Goal: Information Seeking & Learning: Learn about a topic

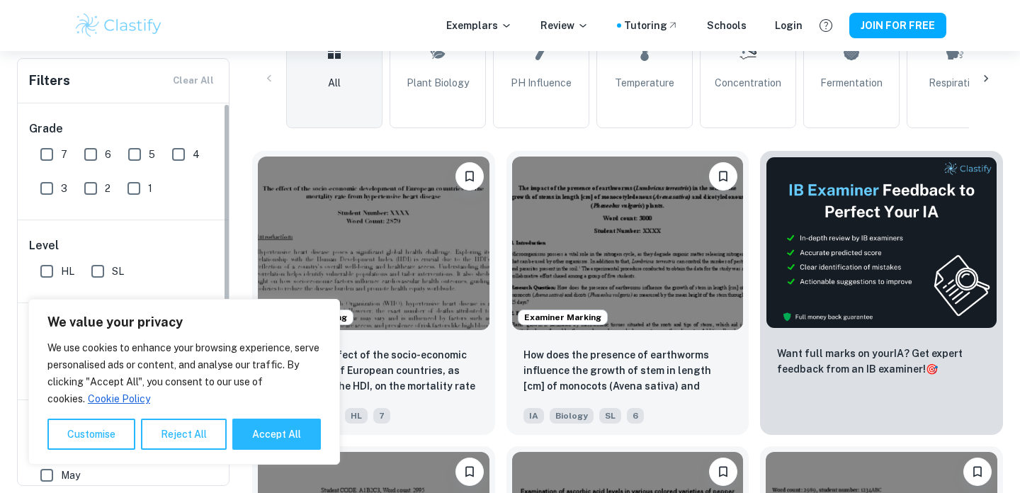
scroll to position [369, 0]
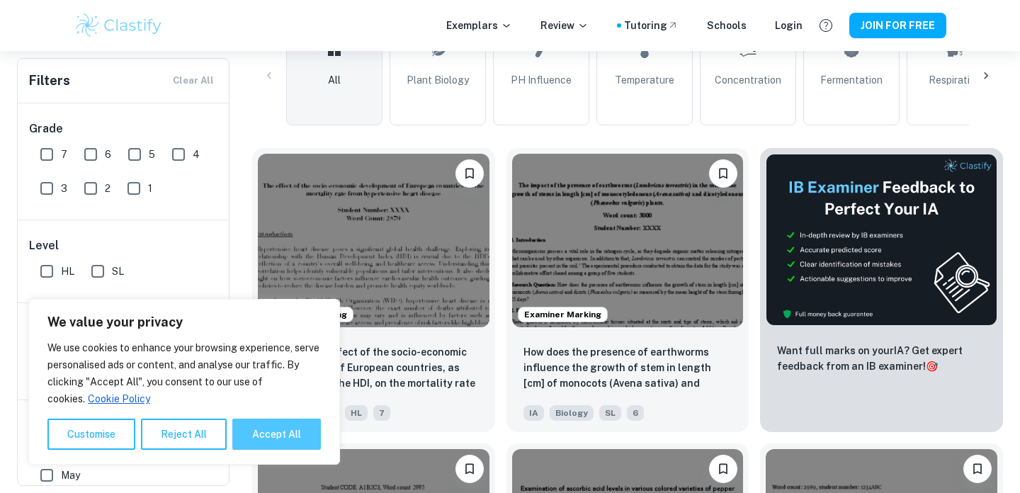
click at [266, 426] on button "Accept All" at bounding box center [276, 434] width 89 height 31
checkbox input "true"
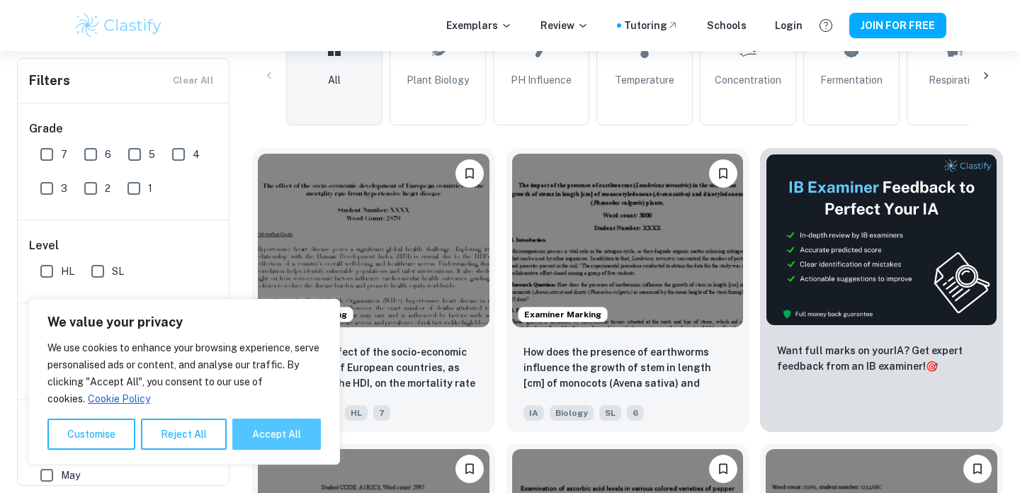
checkbox input "true"
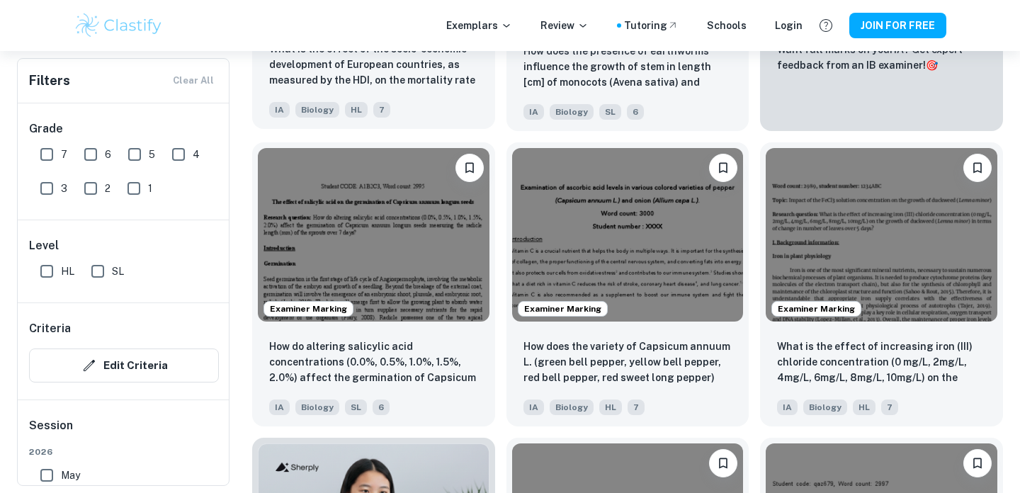
scroll to position [674, 0]
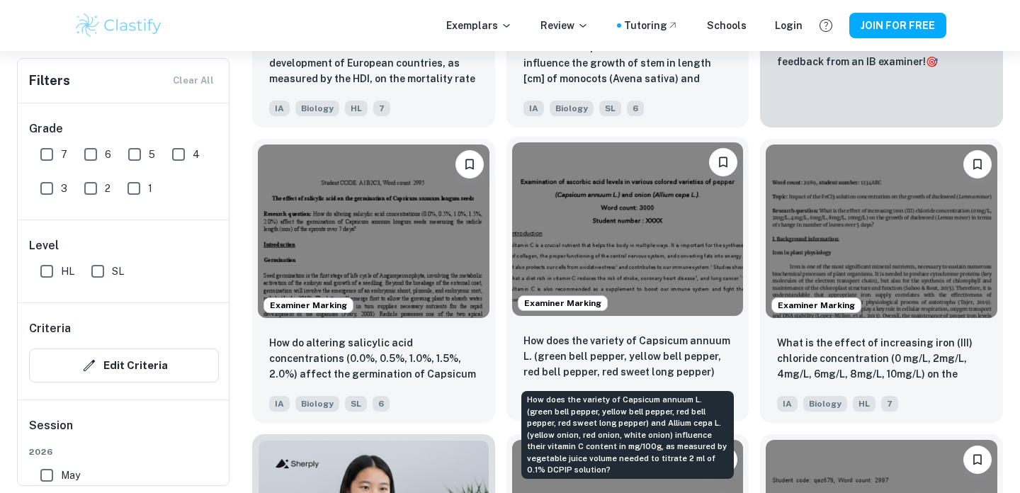
click at [666, 353] on p "How does the variety of Capsicum annuum L. (green bell pepper, yellow bell pepp…" at bounding box center [627, 357] width 209 height 48
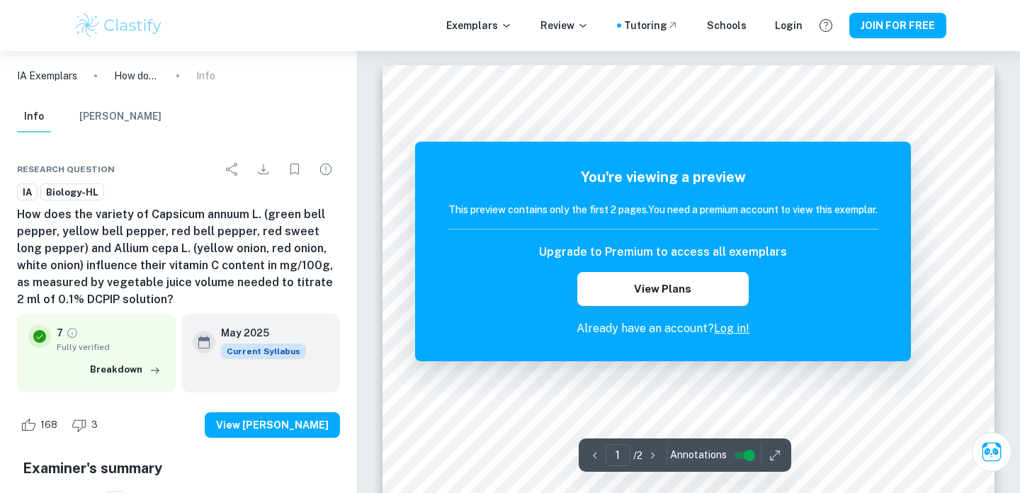
click at [885, 166] on div "You're viewing a preview This preview contains only the first 2 pages. You need…" at bounding box center [663, 252] width 496 height 220
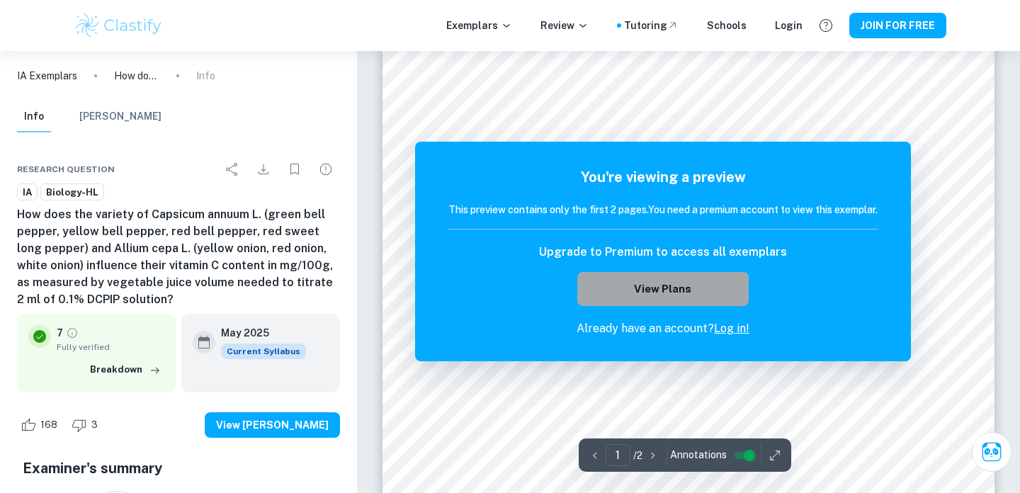
click at [652, 293] on button "View Plans" at bounding box center [662, 289] width 171 height 34
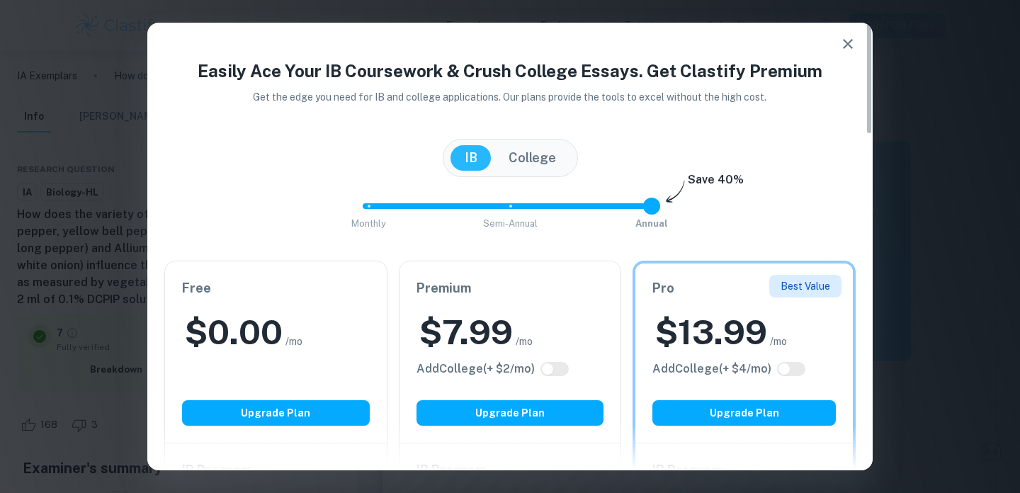
click at [841, 48] on icon "button" at bounding box center [847, 43] width 17 height 17
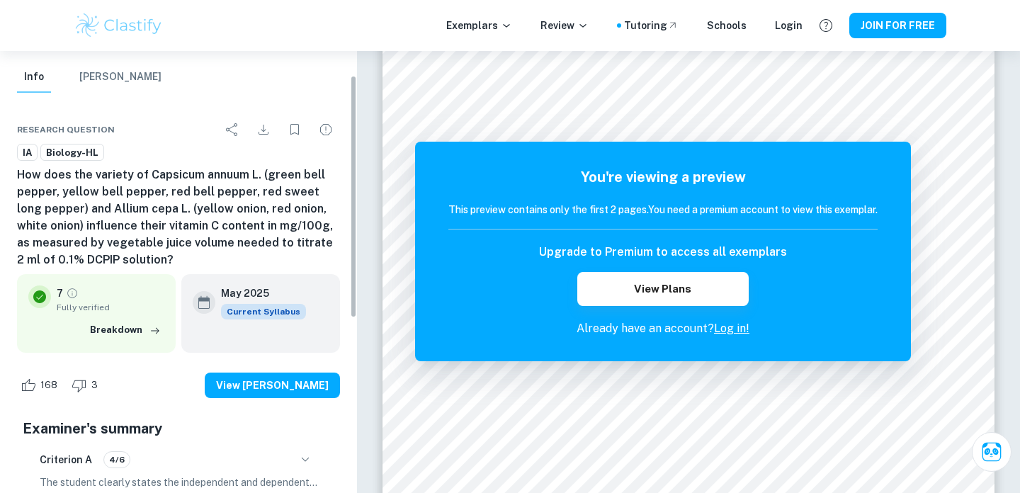
scroll to position [44, 0]
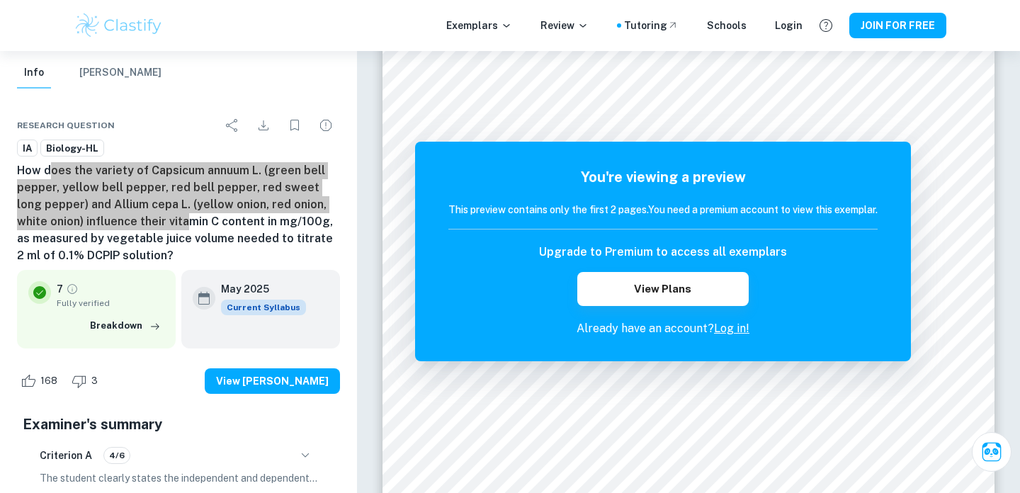
drag, startPoint x: 48, startPoint y: 172, endPoint x: 151, endPoint y: 228, distance: 117.0
click at [151, 228] on h6 "How does the variety of Capsicum annuum L. (green bell pepper, yellow bell pepp…" at bounding box center [178, 213] width 323 height 102
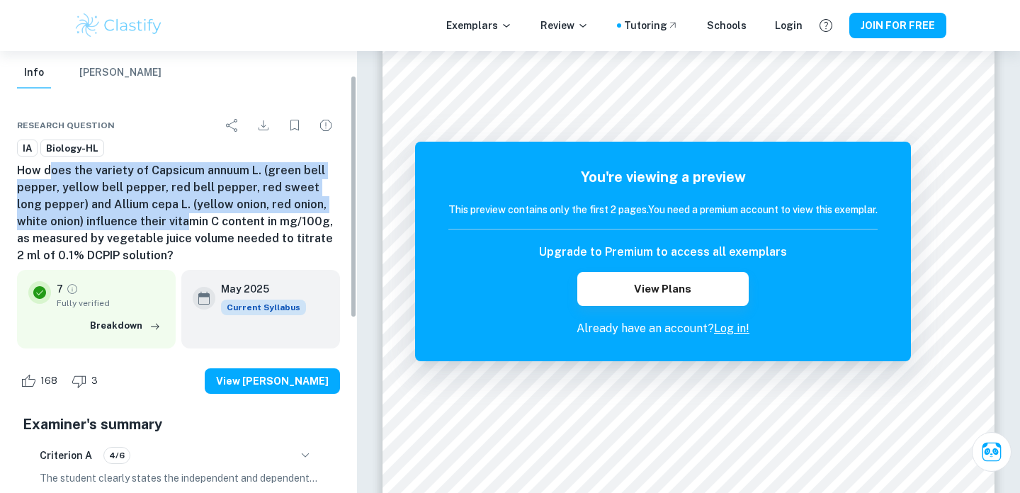
click at [61, 228] on h6 "How does the variety of Capsicum annuum L. (green bell pepper, yellow bell pepp…" at bounding box center [178, 213] width 323 height 102
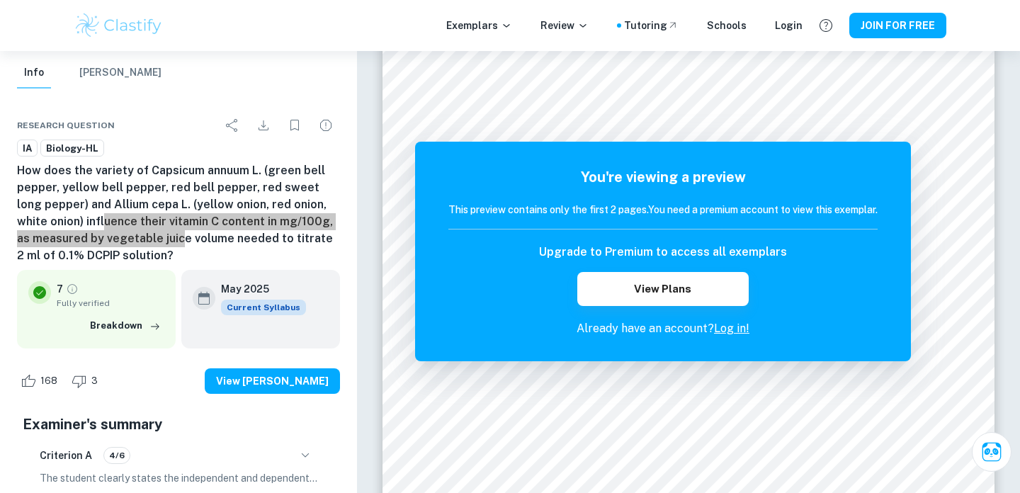
drag, startPoint x: 72, startPoint y: 222, endPoint x: 159, endPoint y: 239, distance: 89.3
click at [159, 239] on h6 "How does the variety of Capsicum annuum L. (green bell pepper, yellow bell pepp…" at bounding box center [178, 213] width 323 height 102
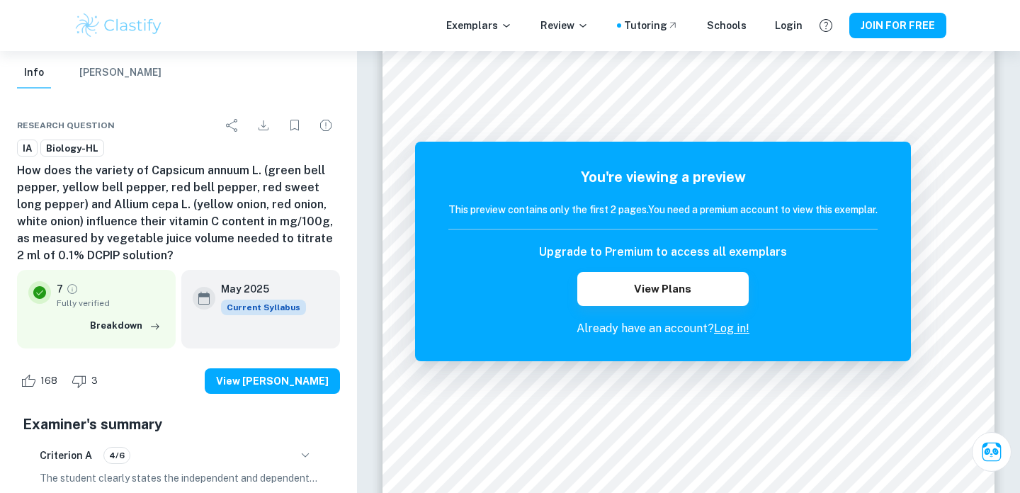
click at [178, 112] on div "Research question" at bounding box center [178, 125] width 323 height 28
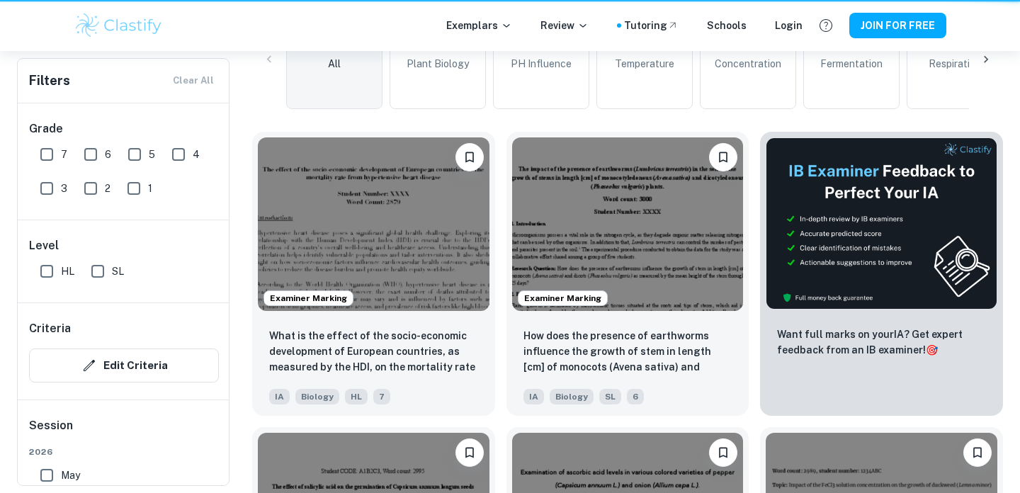
scroll to position [674, 0]
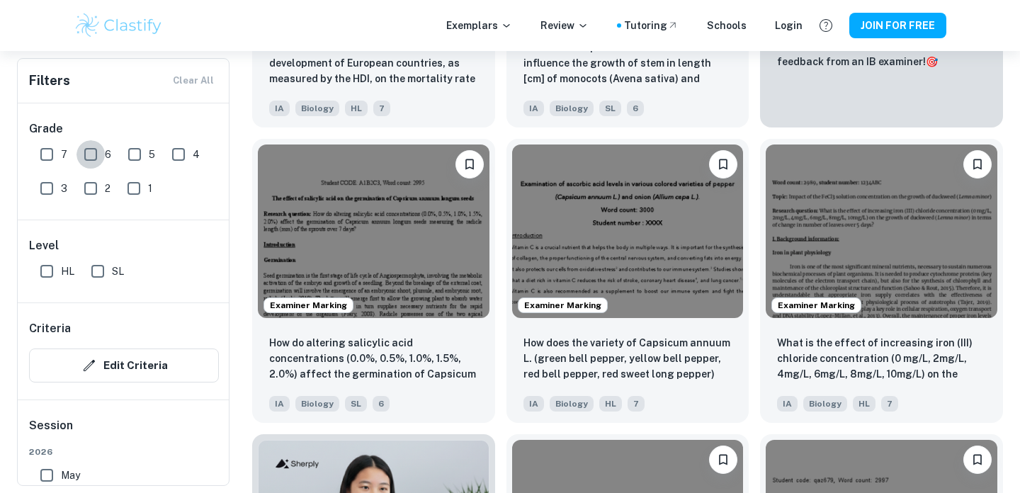
click at [90, 154] on input "6" at bounding box center [90, 154] width 28 height 28
checkbox input "true"
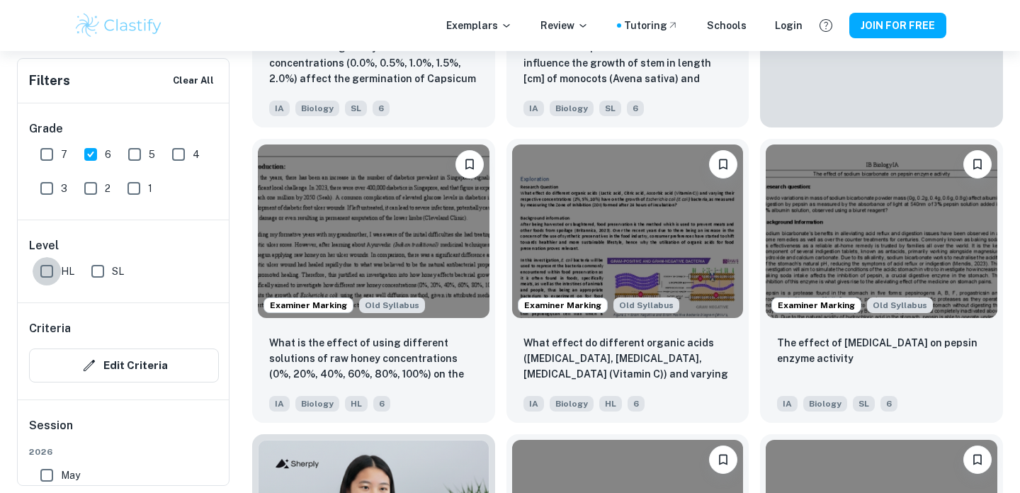
click at [35, 271] on input "HL" at bounding box center [47, 271] width 28 height 28
checkbox input "true"
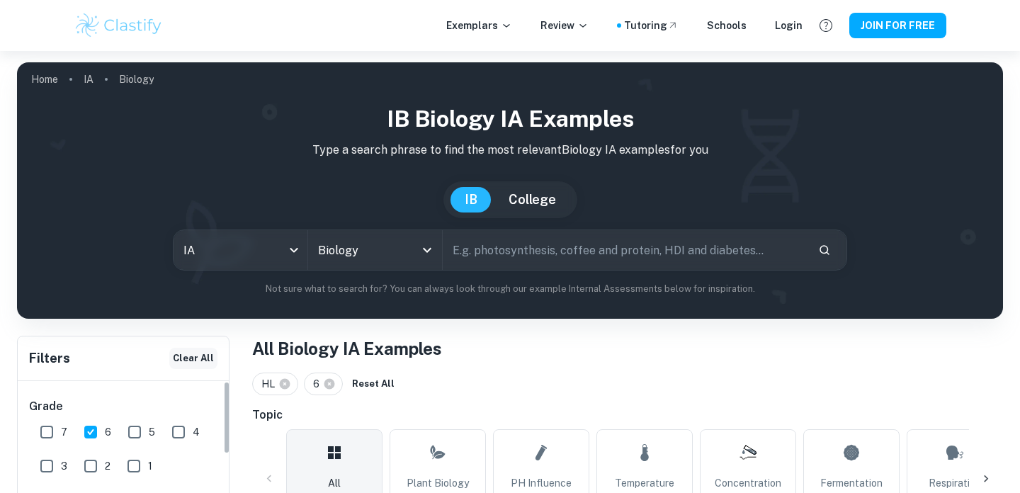
scroll to position [294, 0]
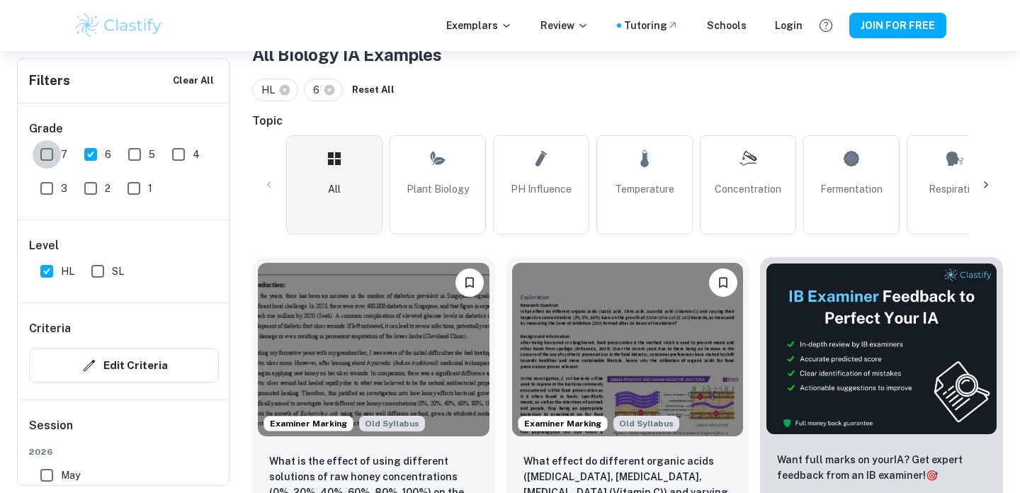
click at [43, 156] on input "7" at bounding box center [47, 154] width 28 height 28
checkbox input "true"
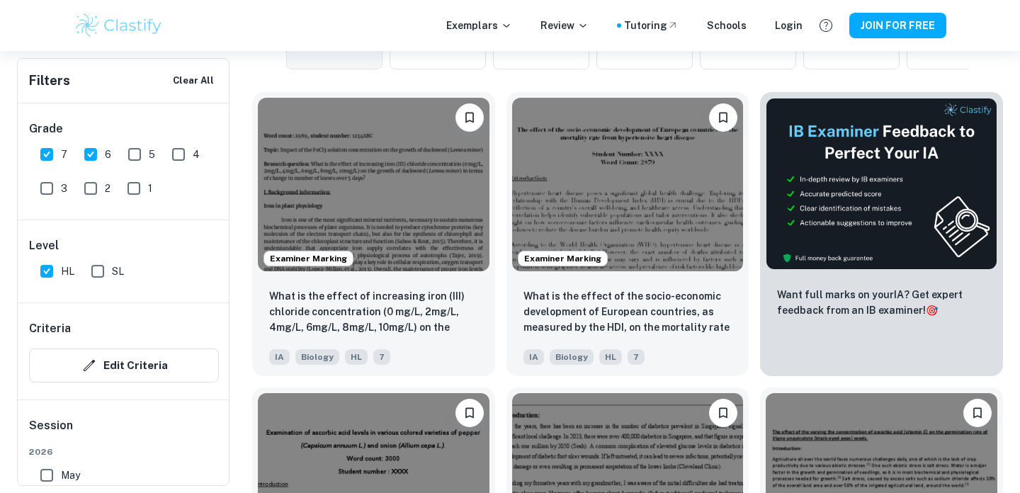
scroll to position [460, 0]
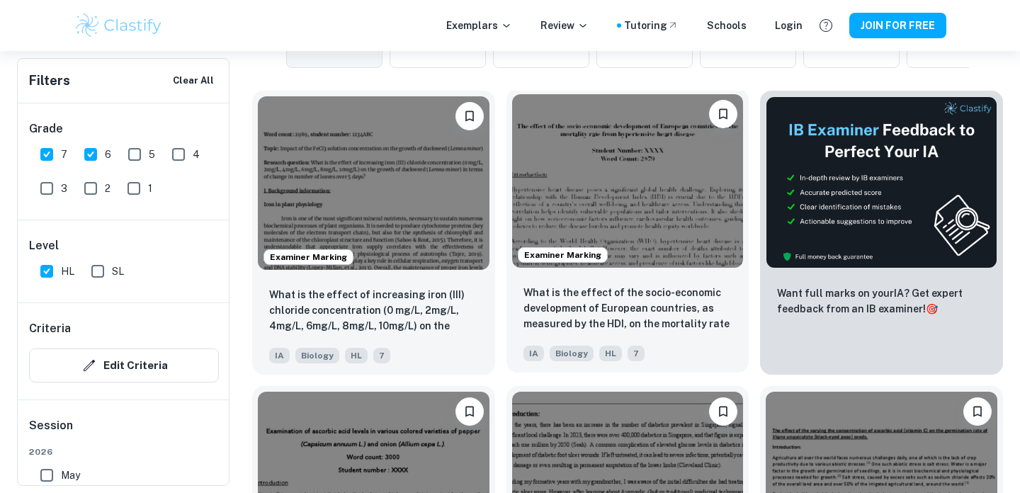
click at [606, 169] on img at bounding box center [628, 181] width 232 height 174
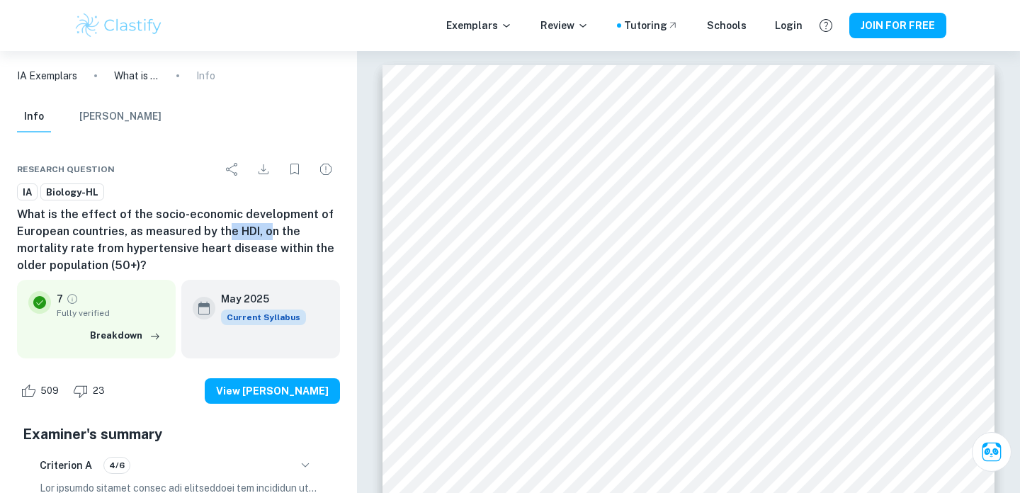
drag, startPoint x: 222, startPoint y: 229, endPoint x: 263, endPoint y: 229, distance: 41.1
click at [263, 229] on h6 "What is the effect of the socio-economic development of European countries, as …" at bounding box center [178, 240] width 323 height 68
drag, startPoint x: 19, startPoint y: 266, endPoint x: 132, endPoint y: 271, distance: 112.7
click at [132, 271] on h6 "What is the effect of the socio-economic development of European countries, as …" at bounding box center [178, 240] width 323 height 68
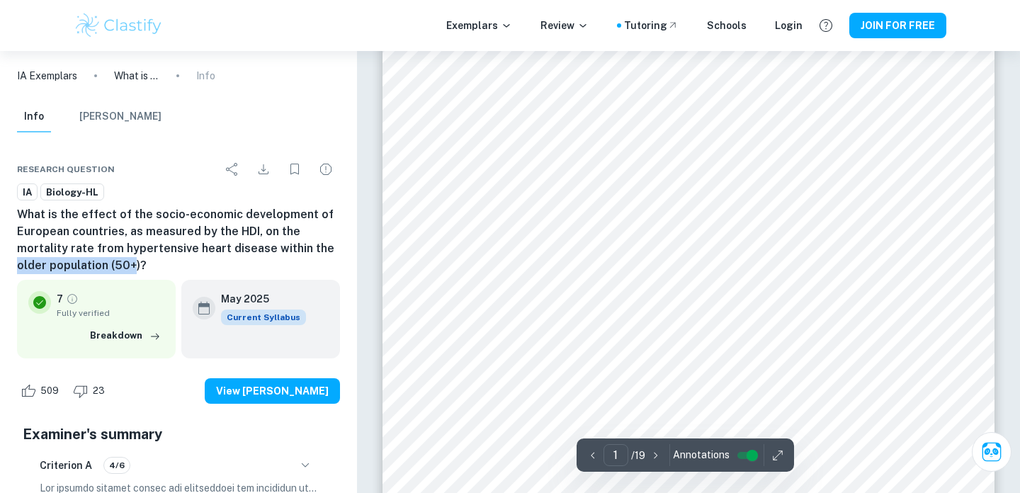
scroll to position [354, 0]
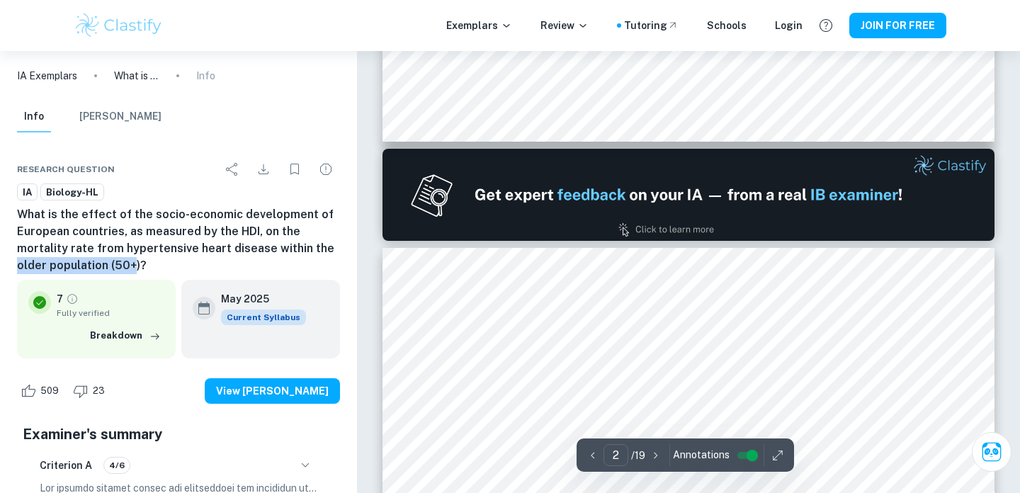
type input "1"
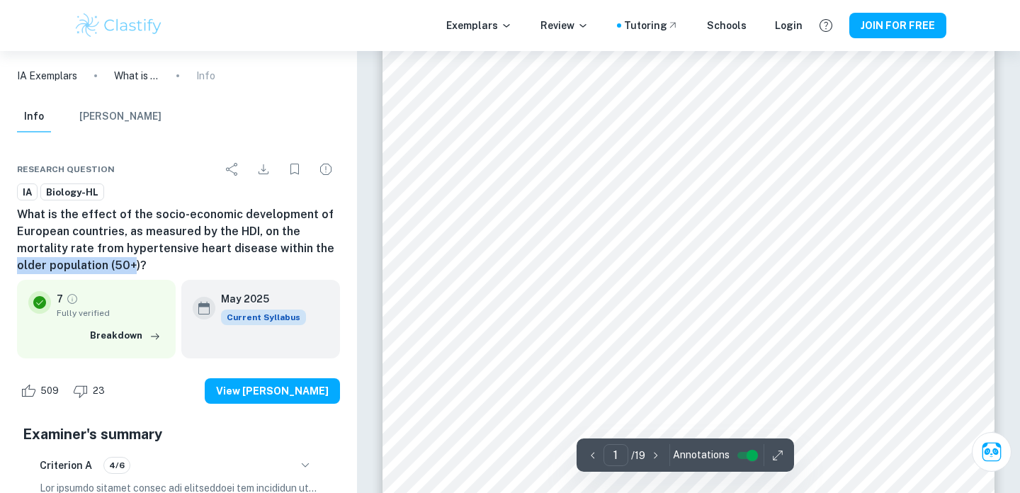
scroll to position [0, 0]
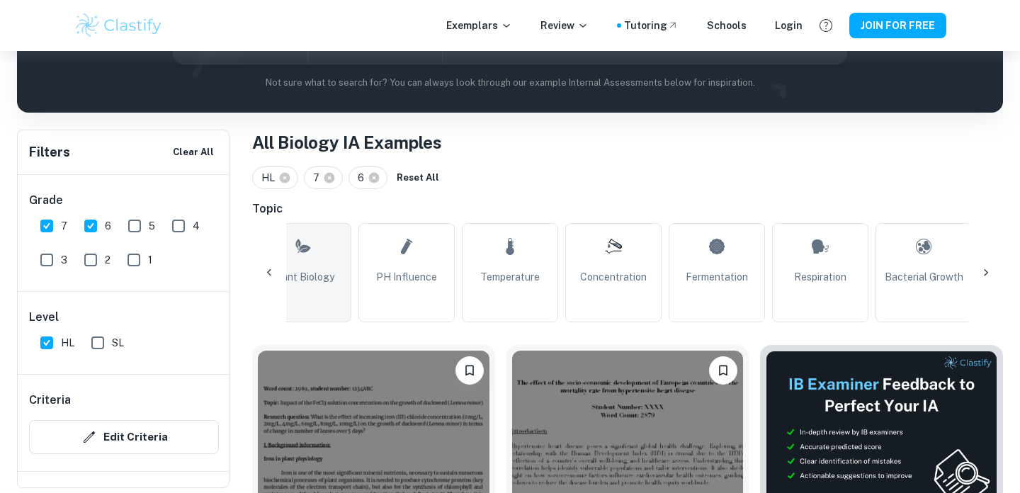
scroll to position [0, 137]
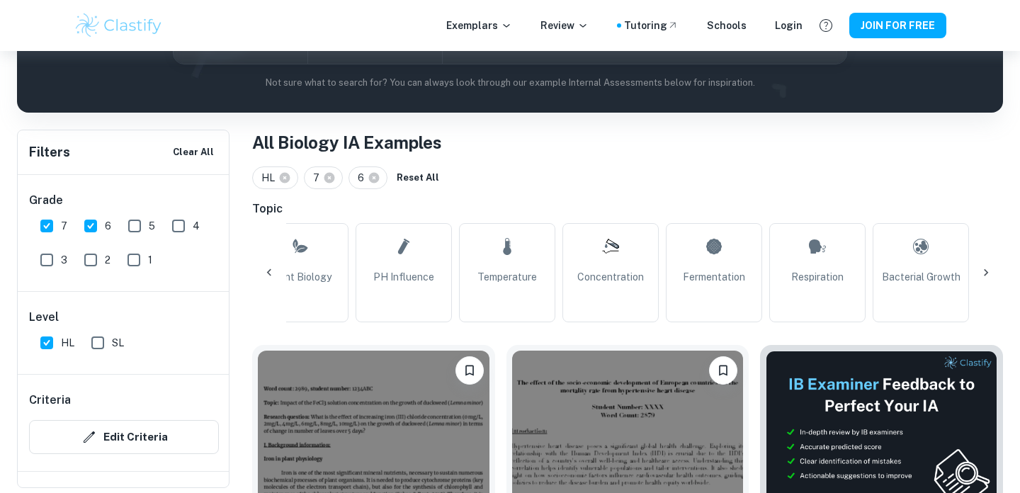
click at [398, 220] on div "Topic All Plant Biology pH Influence Temperature Concentration Fermentation Res…" at bounding box center [627, 261] width 751 height 122
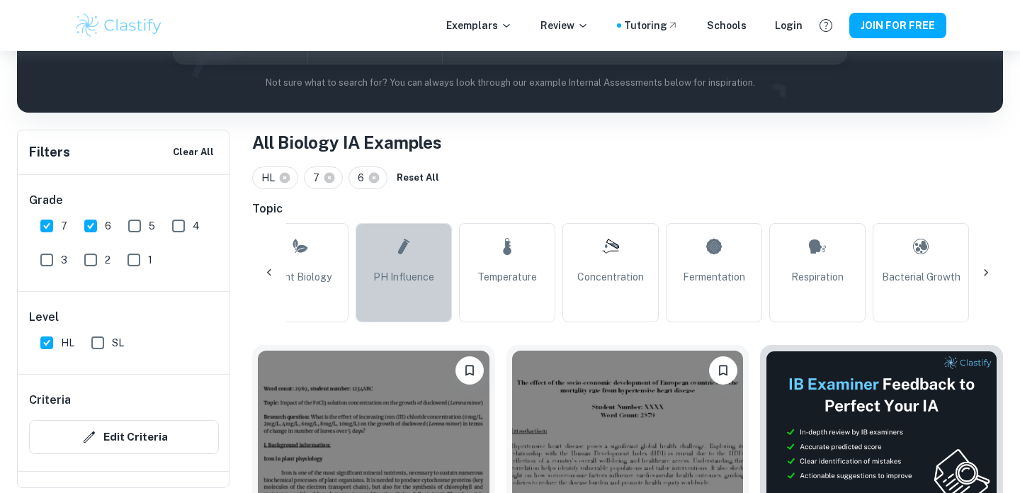
click at [398, 238] on icon at bounding box center [403, 246] width 17 height 34
type input "pH Influence"
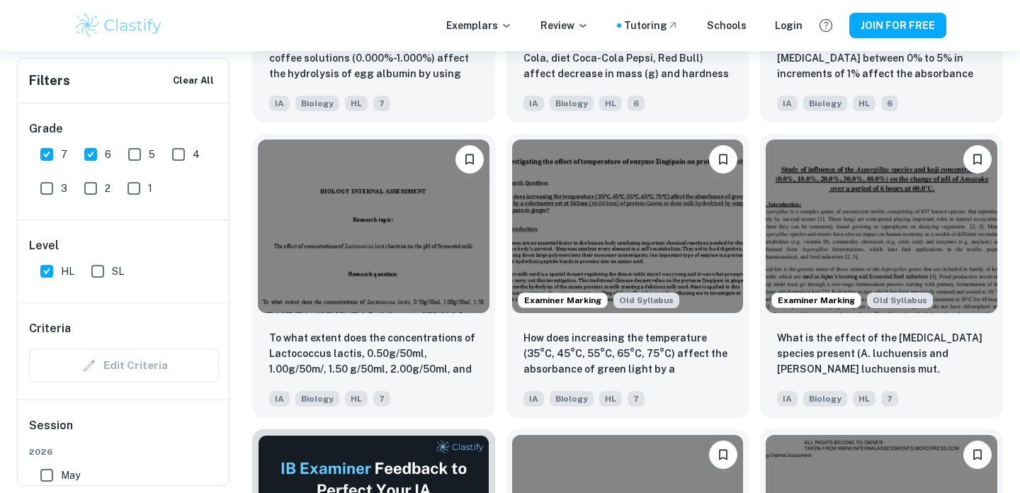
scroll to position [1907, 0]
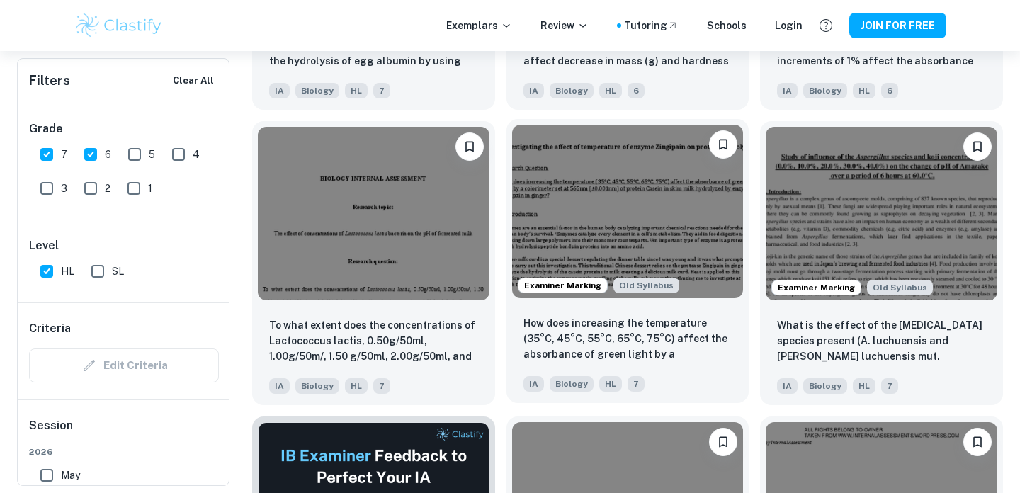
click at [685, 312] on div "How does increasing the temperature (35°C, 45°C, 55°C, 65°C, 75°C) affect the a…" at bounding box center [627, 353] width 243 height 99
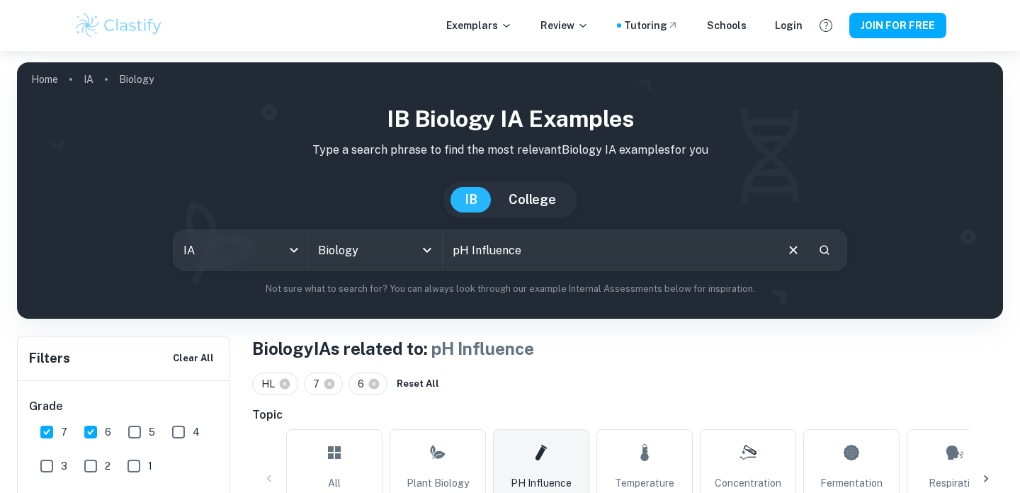
scroll to position [154, 0]
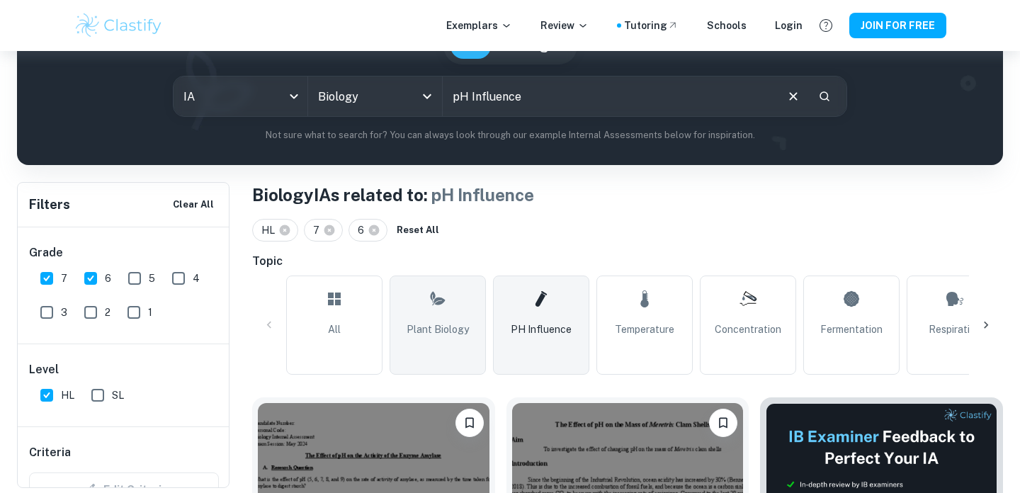
click at [419, 336] on span "Plant Biology" at bounding box center [438, 330] width 62 height 16
type input "Plant Biology"
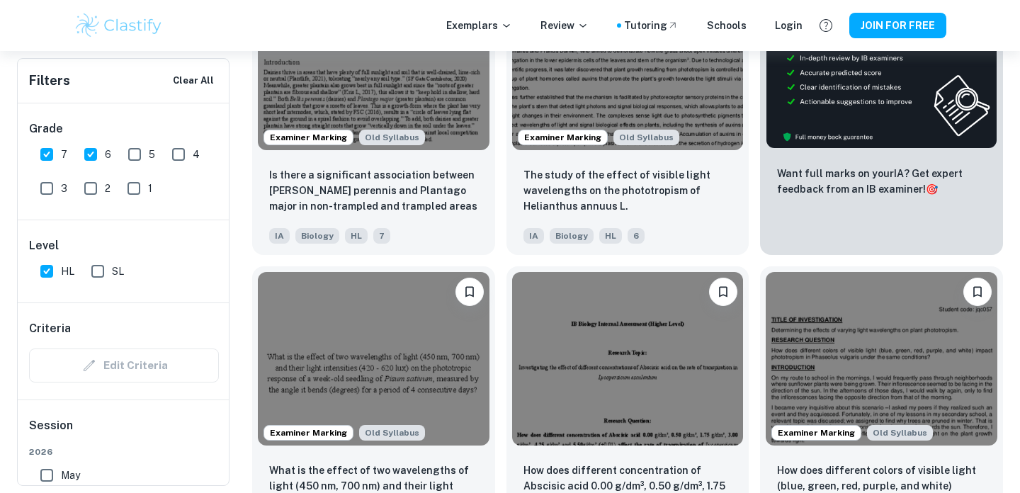
scroll to position [579, 0]
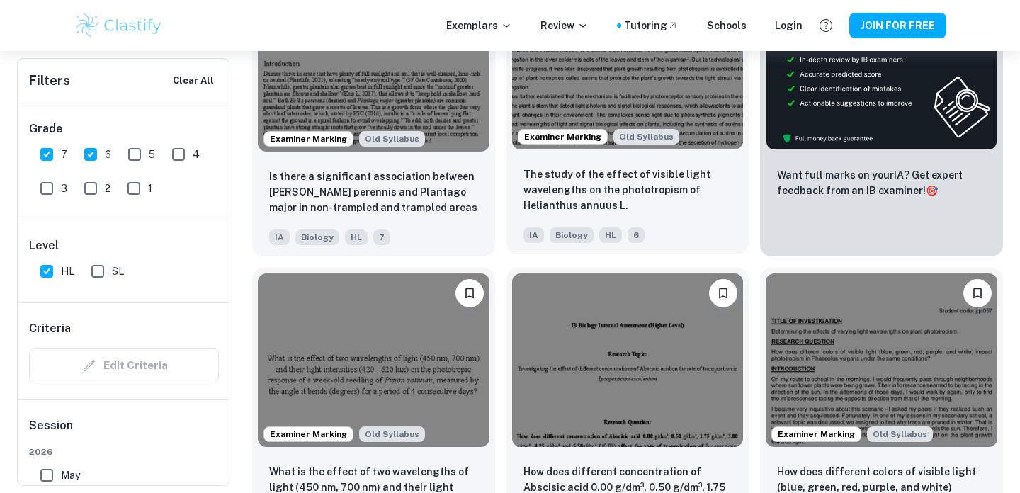
click at [654, 113] on img at bounding box center [628, 63] width 232 height 174
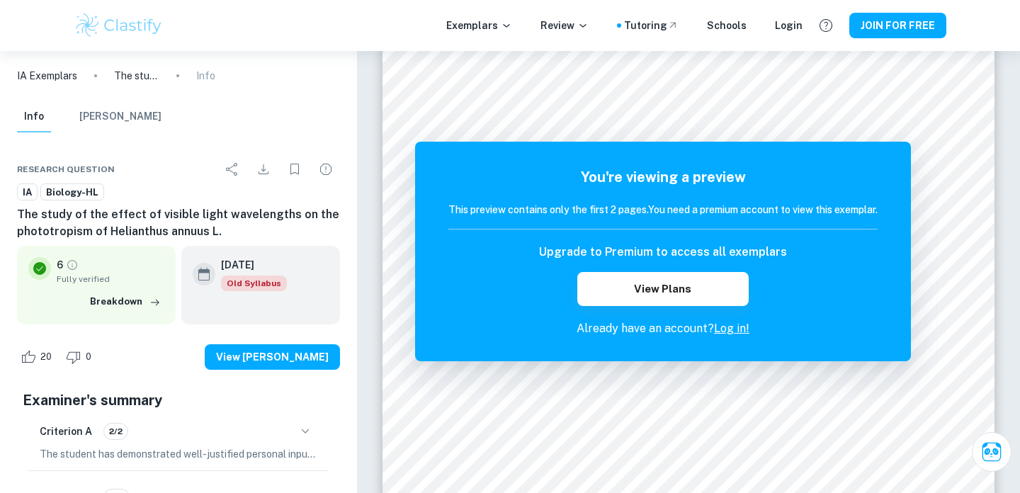
drag, startPoint x: 103, startPoint y: 229, endPoint x: 213, endPoint y: 234, distance: 110.6
click at [213, 234] on h6 "The study of the effect of visible light wavelengths on the phototropism of Hel…" at bounding box center [178, 223] width 323 height 34
drag, startPoint x: 213, startPoint y: 234, endPoint x: 106, endPoint y: 229, distance: 107.7
click at [106, 229] on h6 "The study of the effect of visible light wavelengths on the phototropism of Hel…" at bounding box center [178, 223] width 323 height 34
copy h6 "Helianthus annuus L"
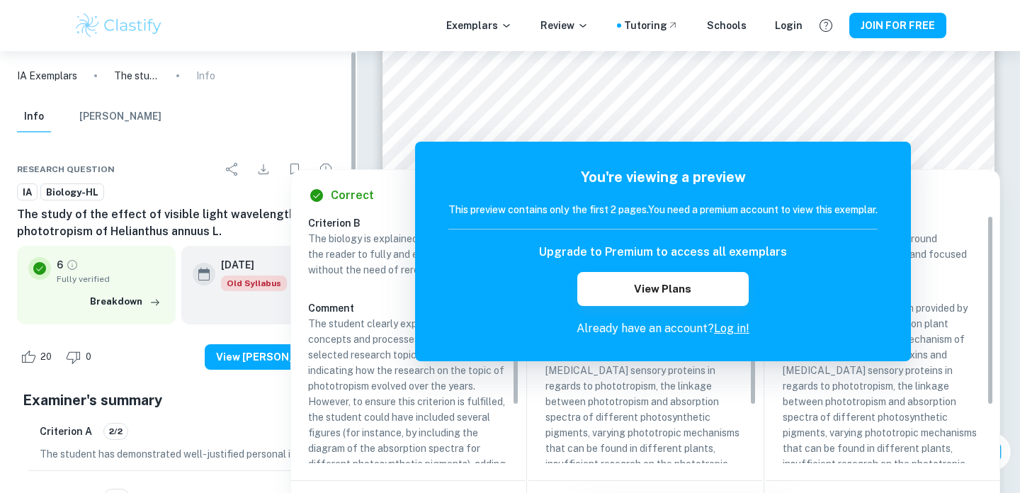
click at [193, 195] on div "IA Biology-HL" at bounding box center [178, 192] width 323 height 18
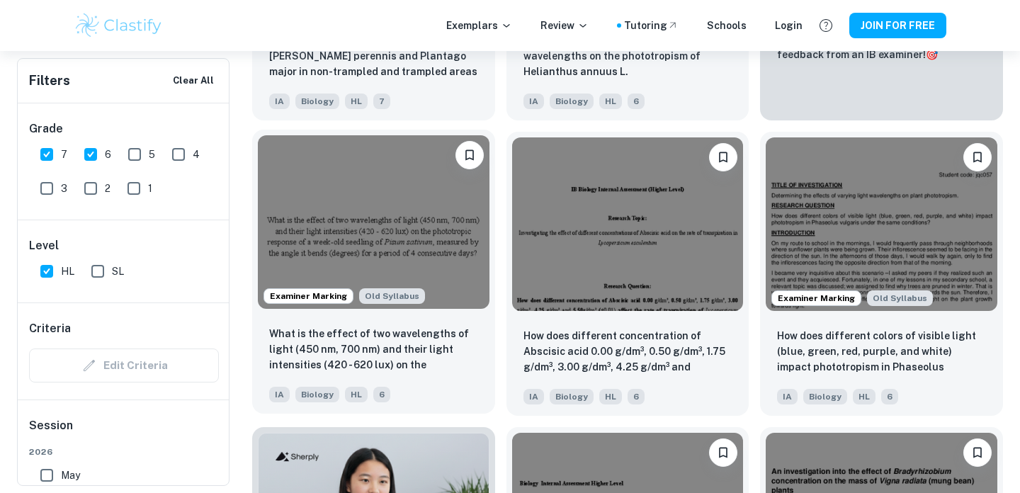
scroll to position [715, 0]
click at [465, 236] on img at bounding box center [374, 222] width 232 height 174
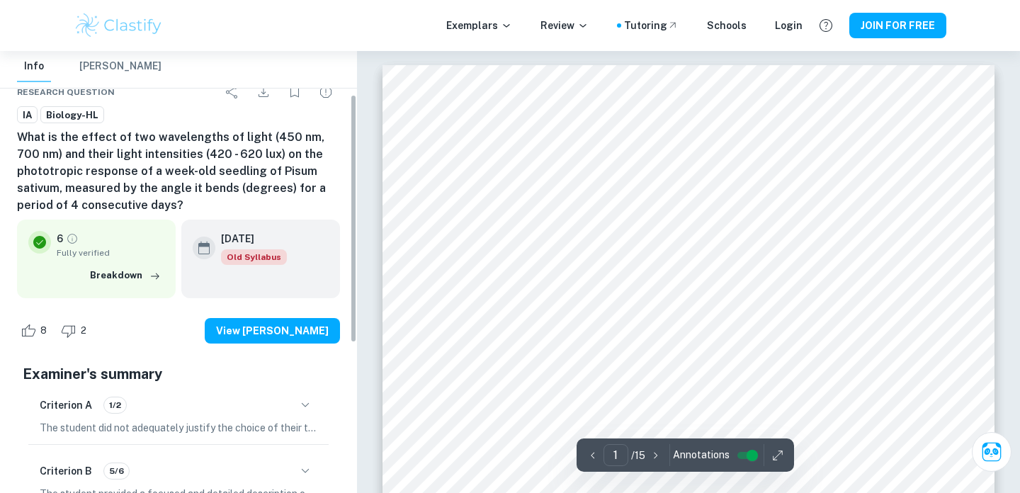
scroll to position [76, 0]
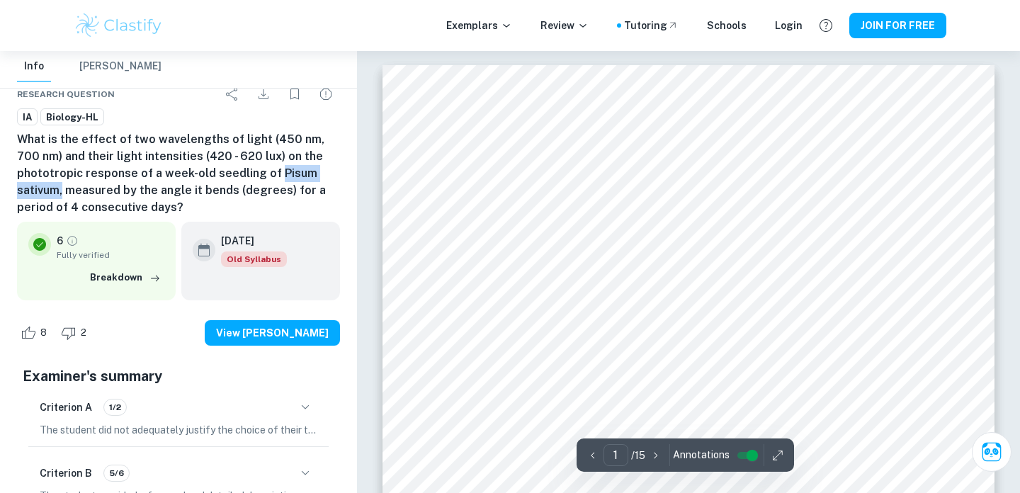
drag, startPoint x: 271, startPoint y: 173, endPoint x: 60, endPoint y: 192, distance: 211.2
click at [60, 192] on h6 "What is the effect of two wavelengths of light (450 nm, 700 nm) and their light…" at bounding box center [178, 173] width 323 height 85
click at [156, 159] on h6 "What is the effect of two wavelengths of light (450 nm, 700 nm) and their light…" at bounding box center [178, 173] width 323 height 85
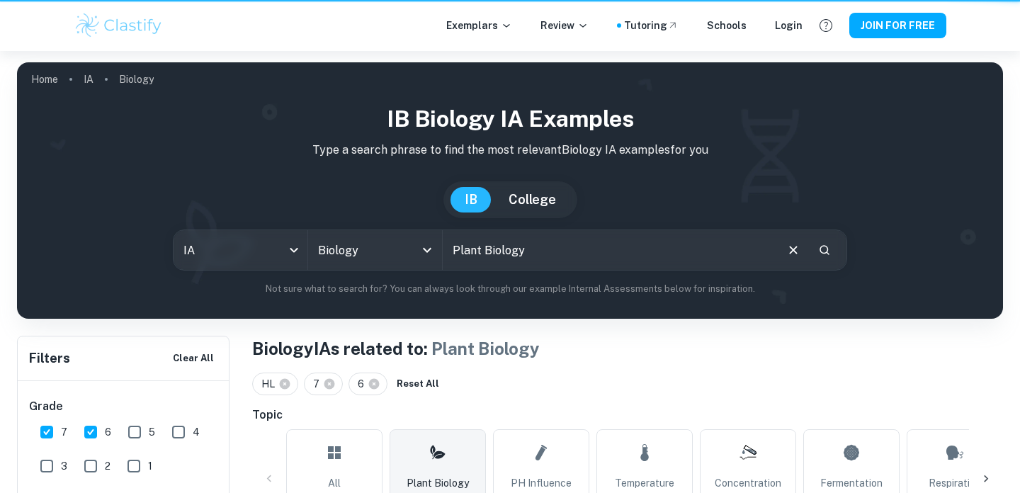
scroll to position [715, 0]
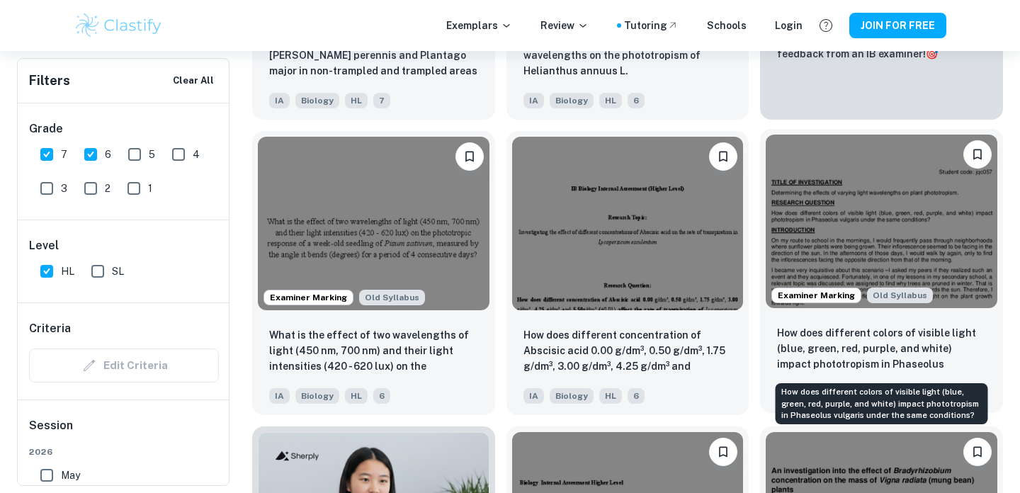
click at [904, 367] on p "How does different colors of visible light (blue, green, red, purple, and white…" at bounding box center [881, 349] width 209 height 48
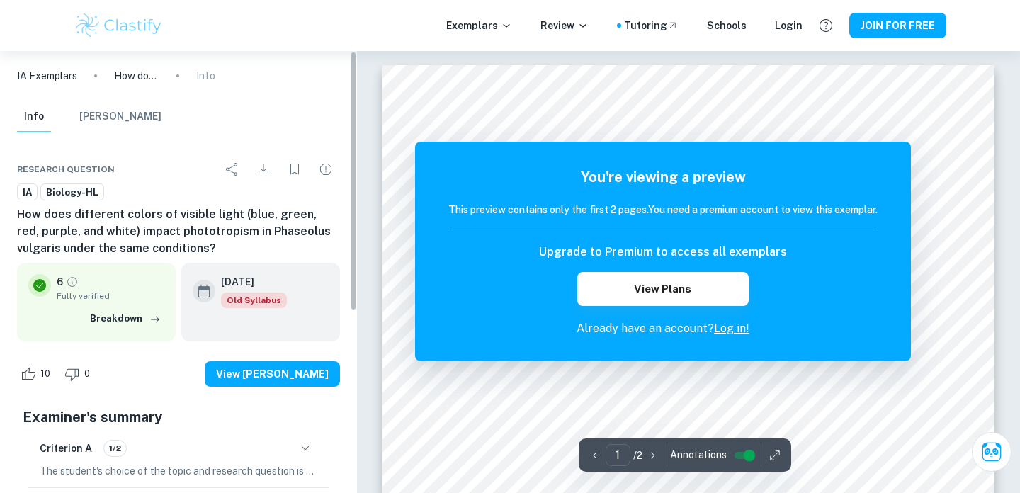
scroll to position [34, 0]
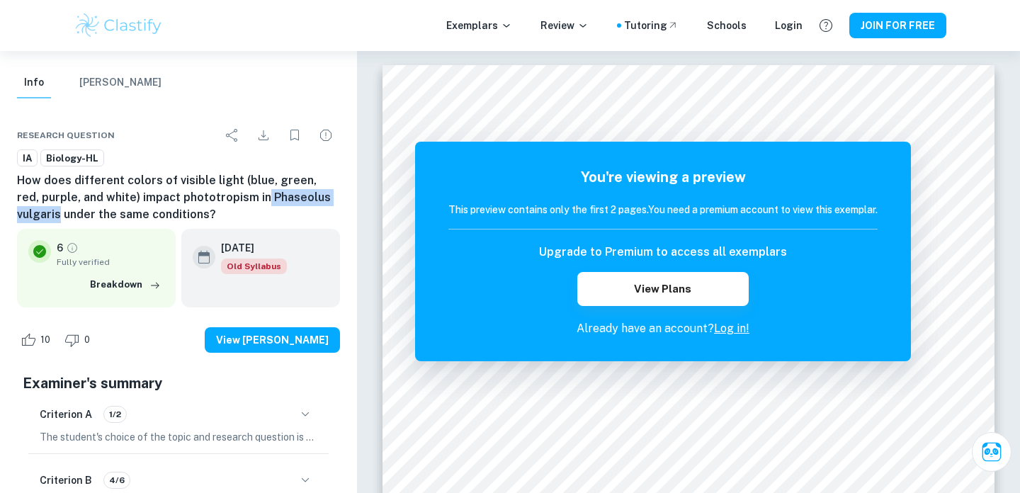
drag, startPoint x: 237, startPoint y: 197, endPoint x: 57, endPoint y: 217, distance: 180.3
click at [57, 217] on h6 "How does different colors of visible light (blue, green, red, purple, and white…" at bounding box center [178, 197] width 323 height 51
copy h6 "Phaseolus vulgaris"
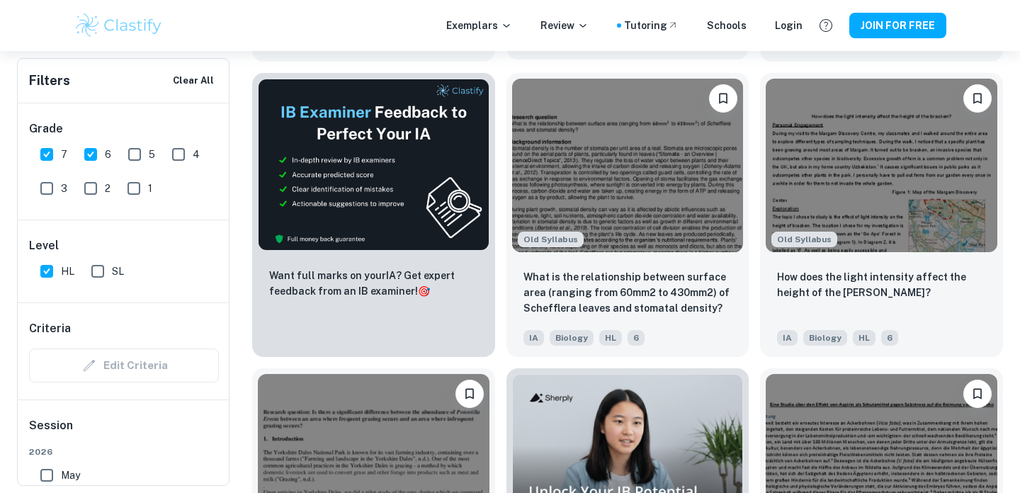
scroll to position [2255, 0]
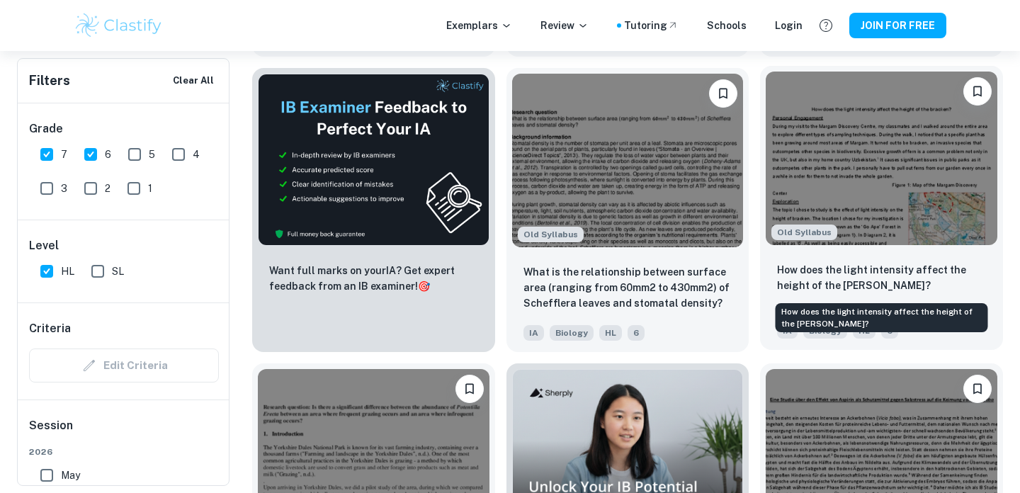
click at [868, 268] on p "How does the light intensity affect the height of the [PERSON_NAME]?" at bounding box center [881, 277] width 209 height 31
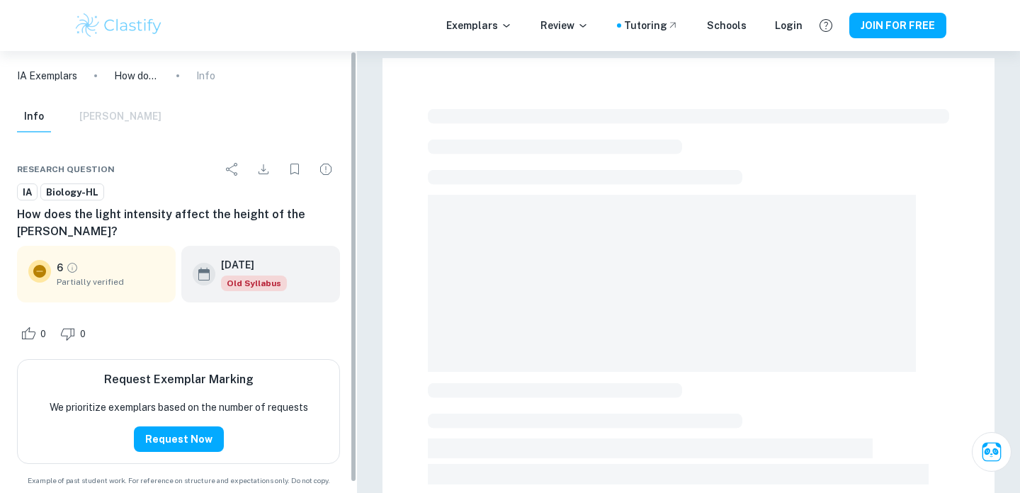
scroll to position [11, 0]
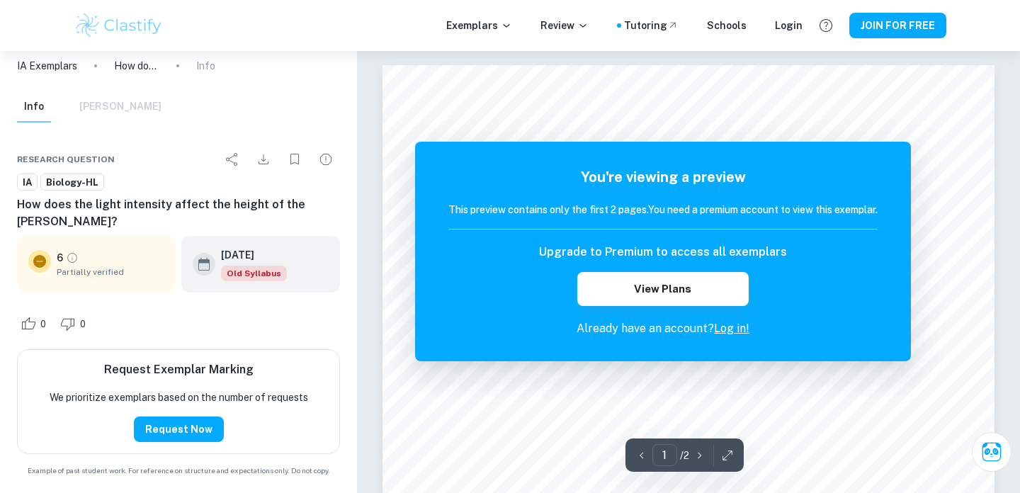
click at [13, 220] on div "Research question IA Biology-HL How does the light intensity affect the height …" at bounding box center [178, 310] width 357 height 365
drag, startPoint x: 17, startPoint y: 220, endPoint x: 59, endPoint y: 222, distance: 41.9
click at [59, 222] on h6 "How does the light intensity affect the height of the [PERSON_NAME]?" at bounding box center [178, 213] width 323 height 34
click at [107, 210] on h6 "How does the light intensity affect the height of the [PERSON_NAME]?" at bounding box center [178, 213] width 323 height 34
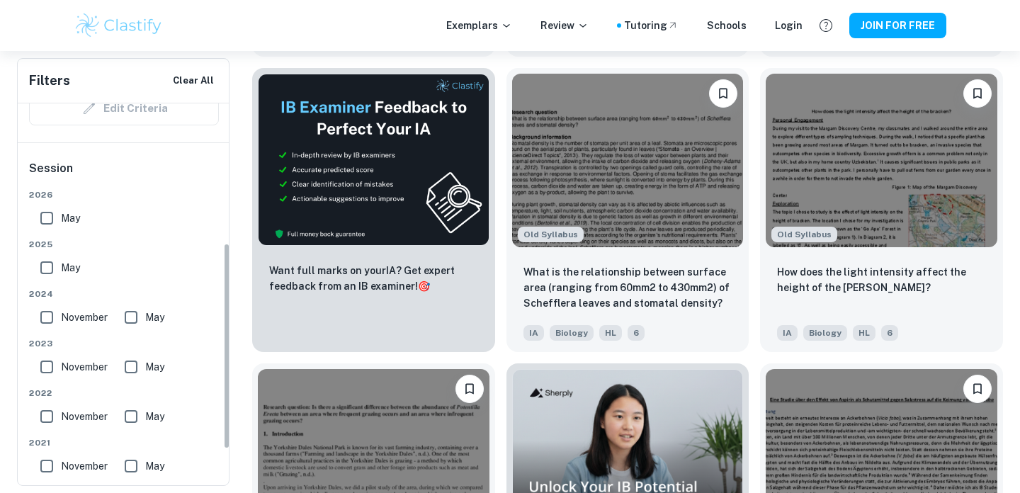
scroll to position [247, 0]
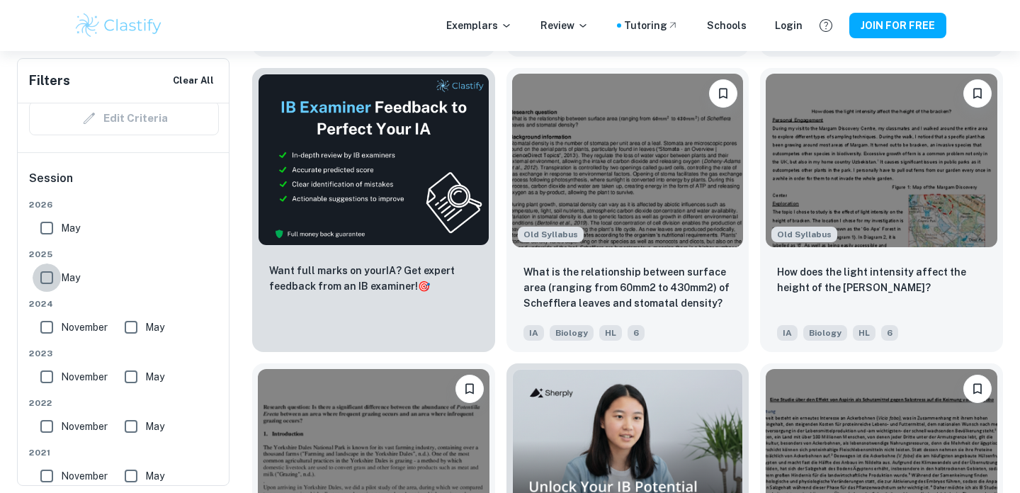
click at [47, 280] on input "May" at bounding box center [47, 277] width 28 height 28
checkbox input "true"
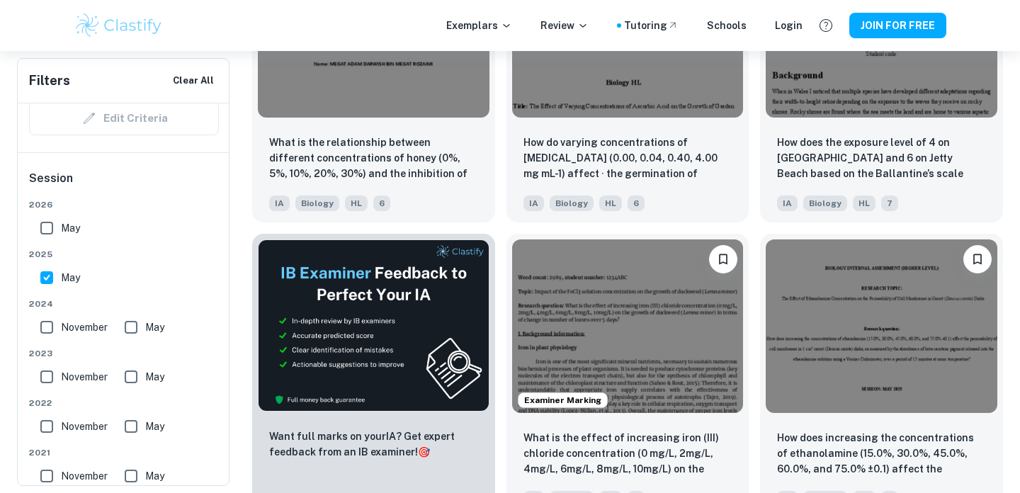
scroll to position [2255, 0]
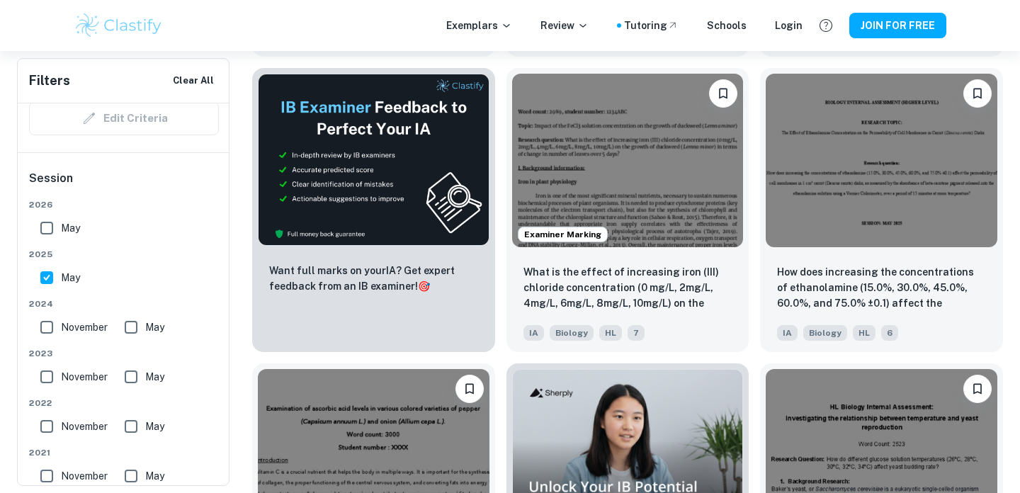
click at [45, 331] on input "November" at bounding box center [47, 327] width 28 height 28
checkbox input "true"
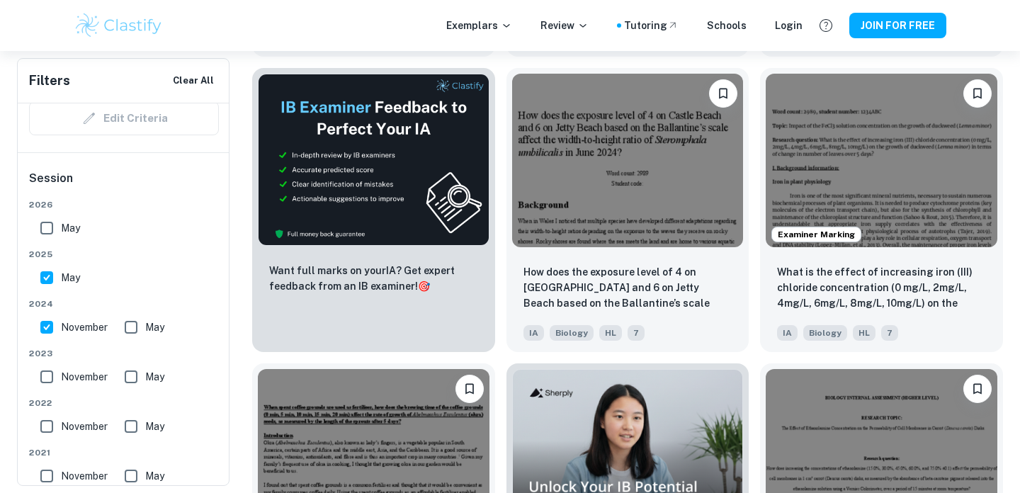
click at [142, 333] on input "May" at bounding box center [131, 327] width 28 height 28
checkbox input "true"
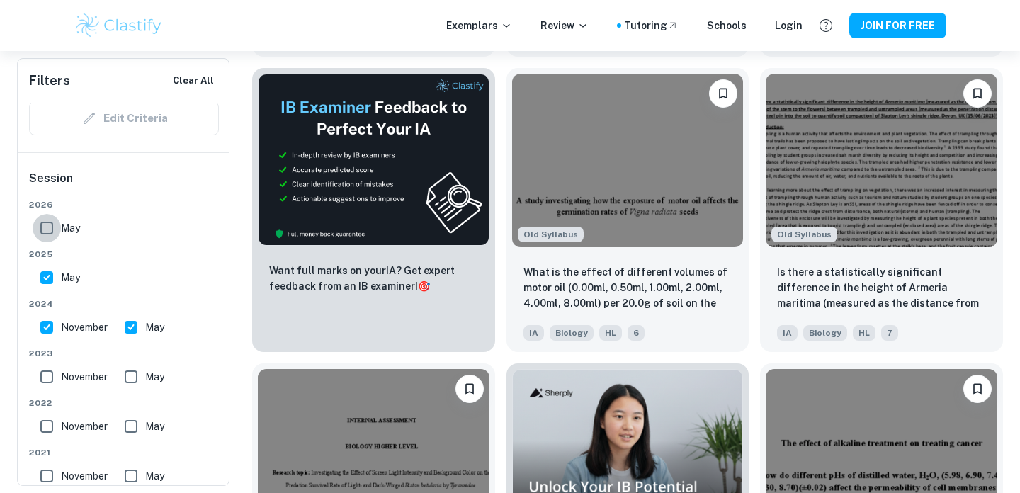
click at [49, 225] on input "May" at bounding box center [47, 228] width 28 height 28
checkbox input "true"
click at [54, 323] on input "November" at bounding box center [47, 327] width 28 height 28
checkbox input "false"
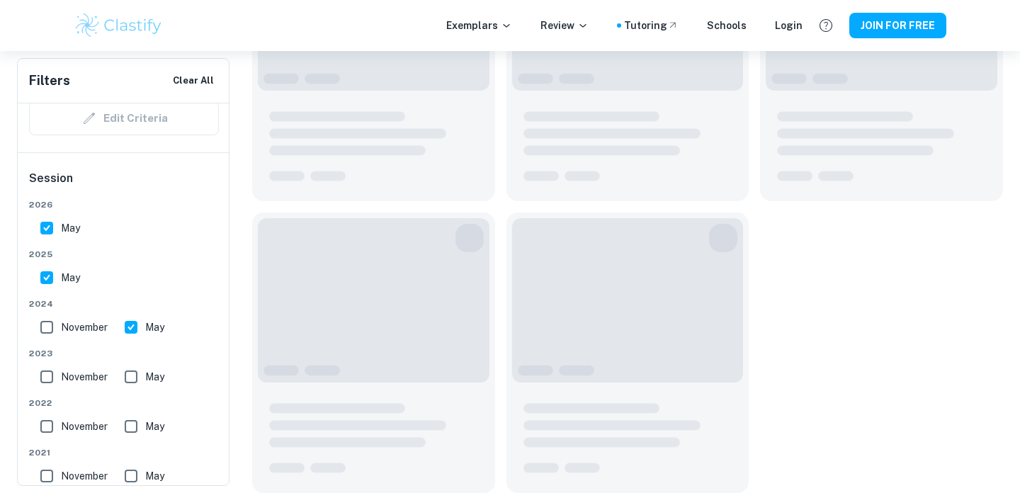
scroll to position [2089, 0]
click at [152, 323] on span "May" at bounding box center [154, 327] width 19 height 16
click at [145, 323] on input "May" at bounding box center [131, 327] width 28 height 28
click at [138, 328] on input "May" at bounding box center [131, 327] width 28 height 28
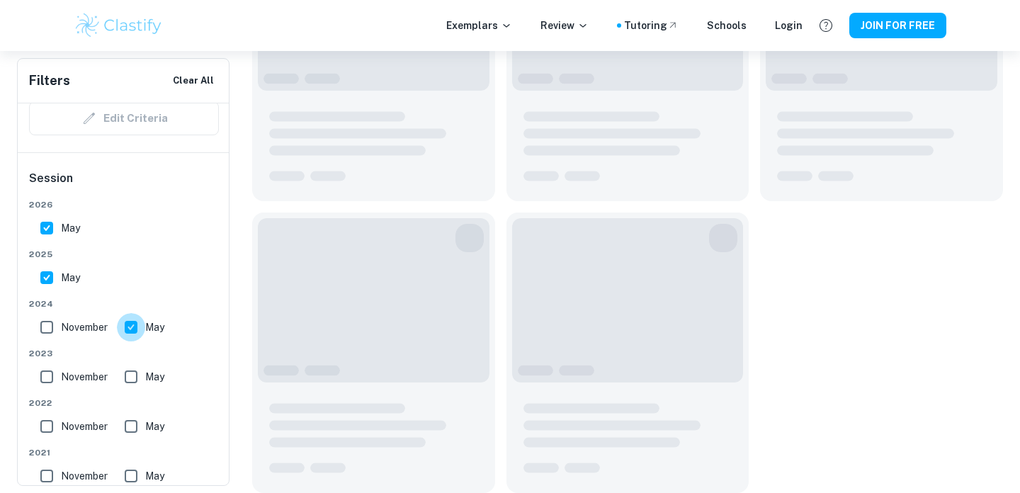
checkbox input "false"
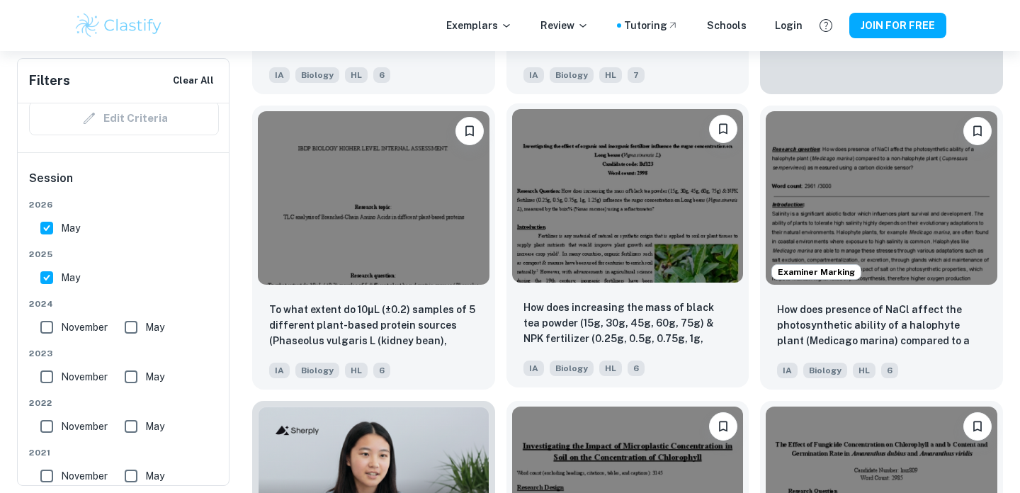
scroll to position [742, 0]
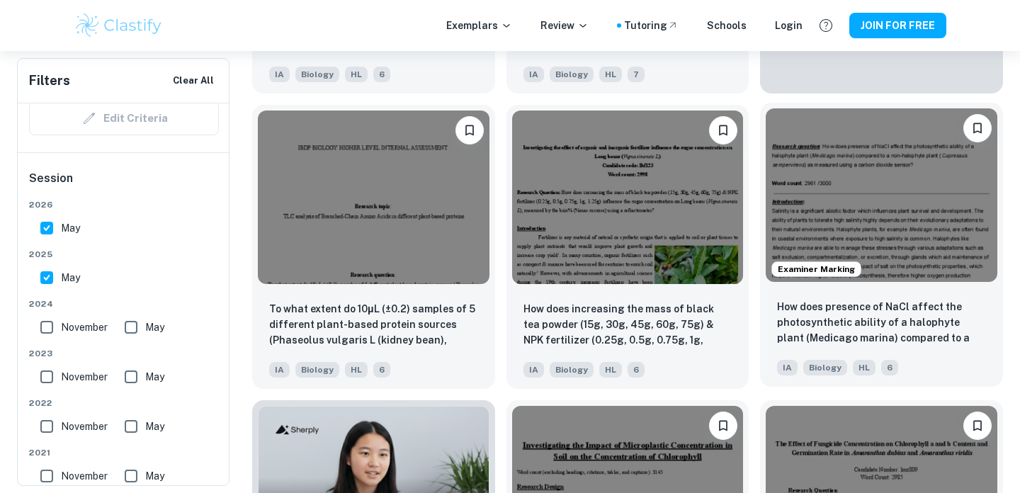
click at [942, 285] on div "Examiner Marking" at bounding box center [881, 195] width 243 height 185
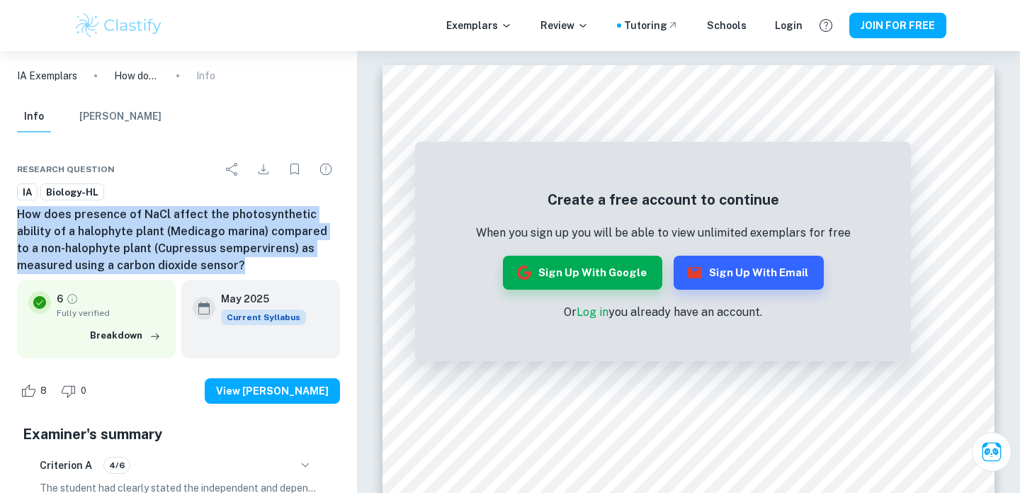
drag, startPoint x: 15, startPoint y: 218, endPoint x: 247, endPoint y: 261, distance: 236.3
click at [247, 261] on div "Research question IA Biology-HL How does presence of NaCl affect the photosynth…" at bounding box center [178, 478] width 357 height 681
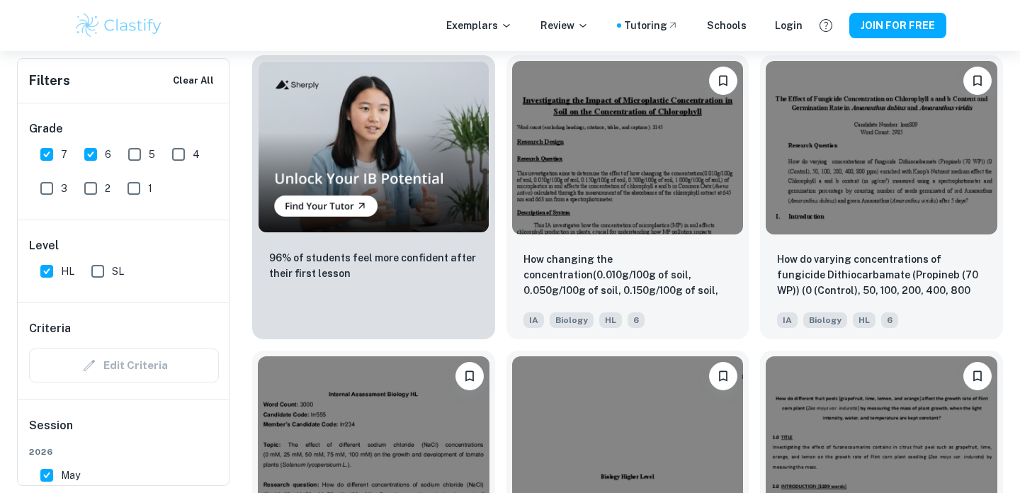
scroll to position [1084, 0]
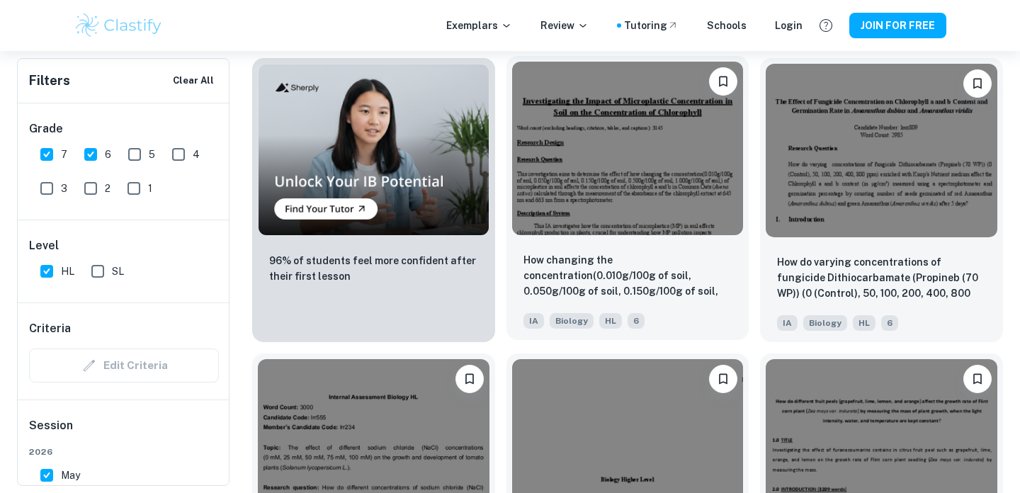
click at [605, 170] on img at bounding box center [628, 149] width 232 height 174
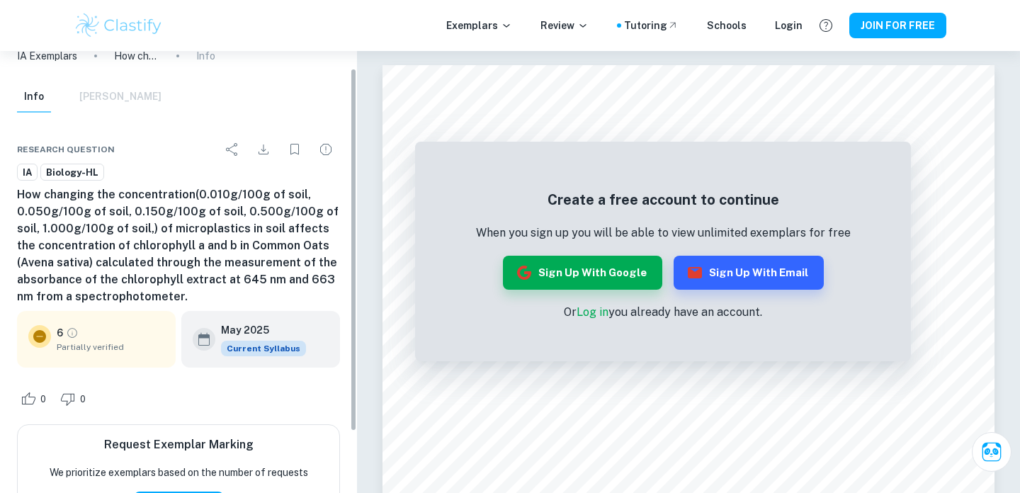
scroll to position [23, 0]
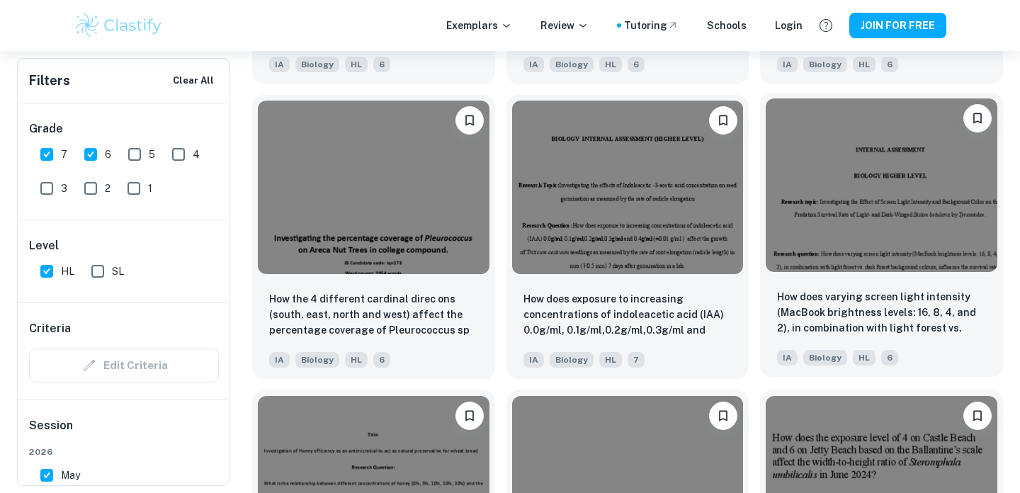
scroll to position [1640, 0]
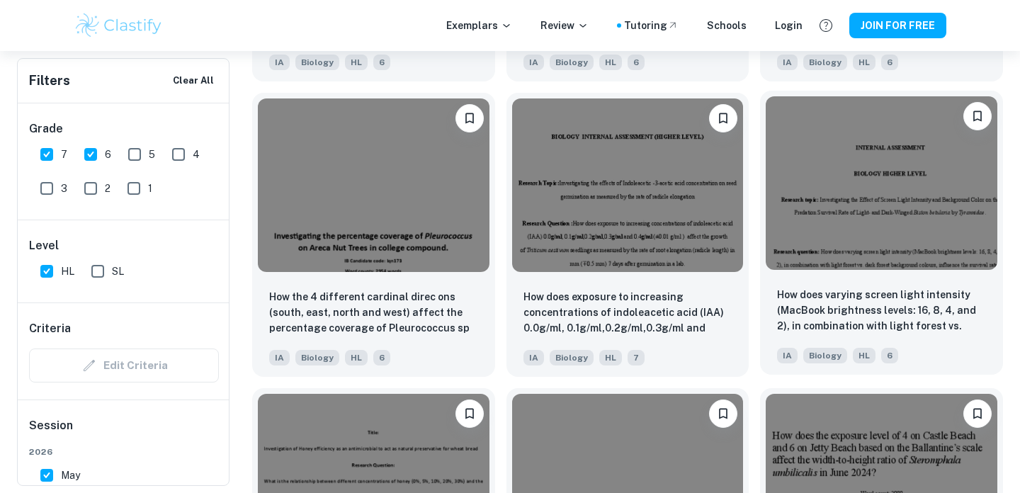
click at [923, 249] on img at bounding box center [882, 183] width 232 height 174
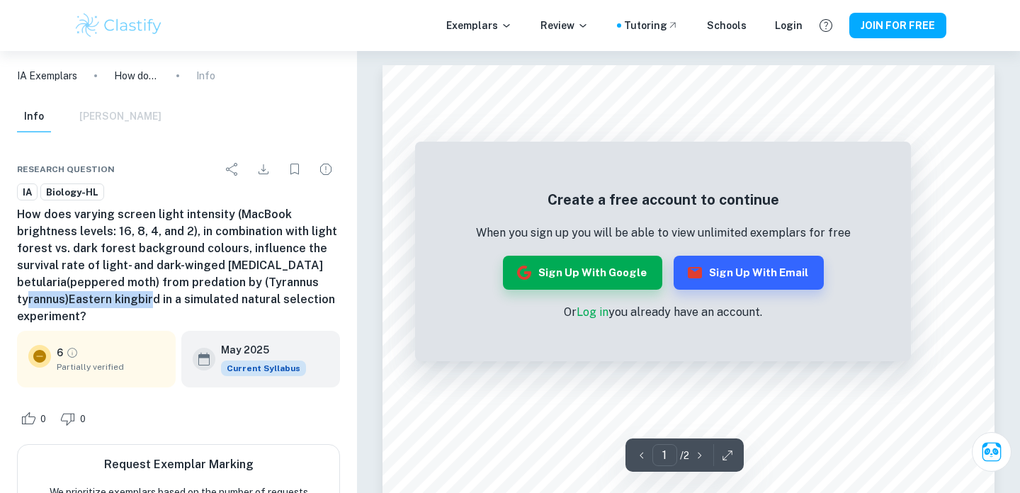
drag, startPoint x: 77, startPoint y: 297, endPoint x: 187, endPoint y: 301, distance: 109.9
click at [187, 301] on h6 "How does varying screen light intensity (MacBook brightness levels: 16, 8, 4, a…" at bounding box center [178, 265] width 323 height 119
click at [132, 289] on h6 "How does varying screen light intensity (MacBook brightness levels: 16, 8, 4, a…" at bounding box center [178, 265] width 323 height 119
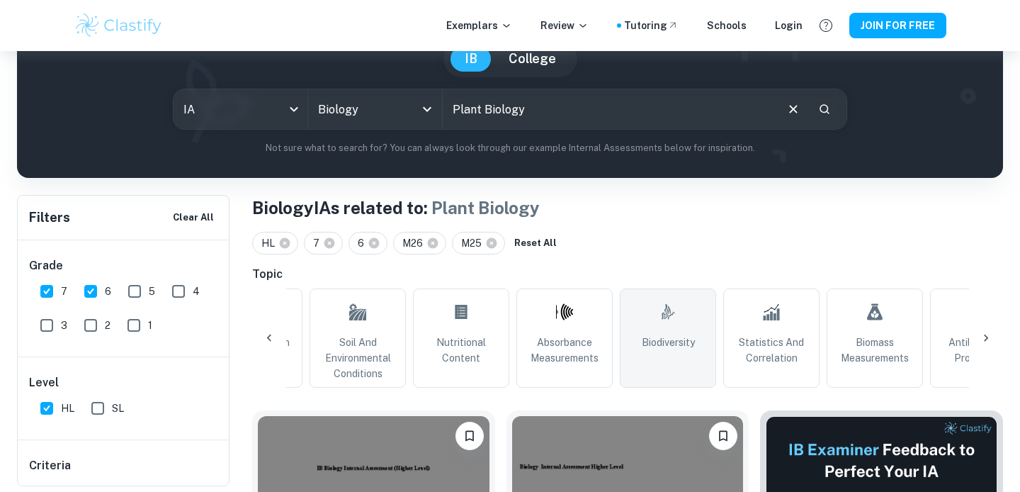
scroll to position [0, 1016]
click at [672, 359] on link ".biodiversity_svg__aa6b3b50-48e0-424a-ba62-957e11230d50{fill:none;stroke:#000;s…" at bounding box center [663, 337] width 96 height 99
type input "Biodiversity"
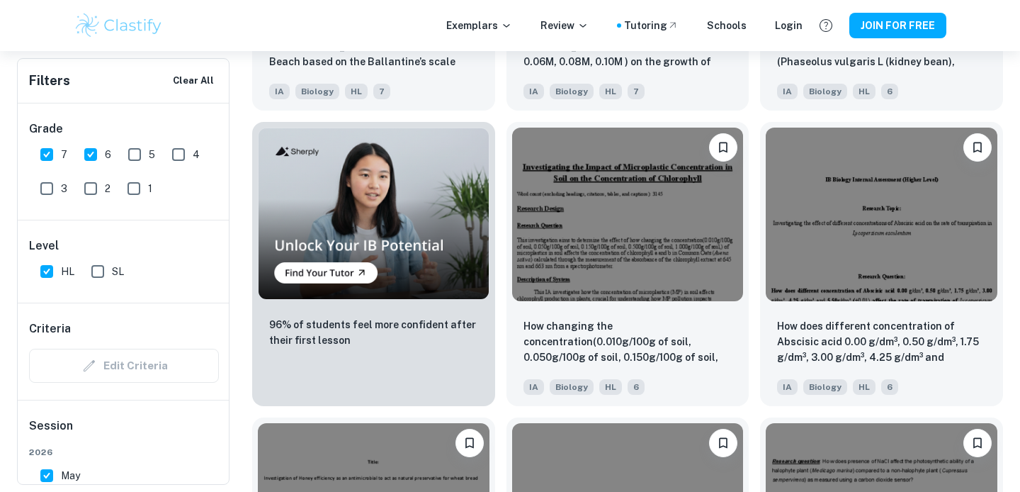
scroll to position [1019, 0]
click at [604, 251] on img at bounding box center [628, 213] width 232 height 174
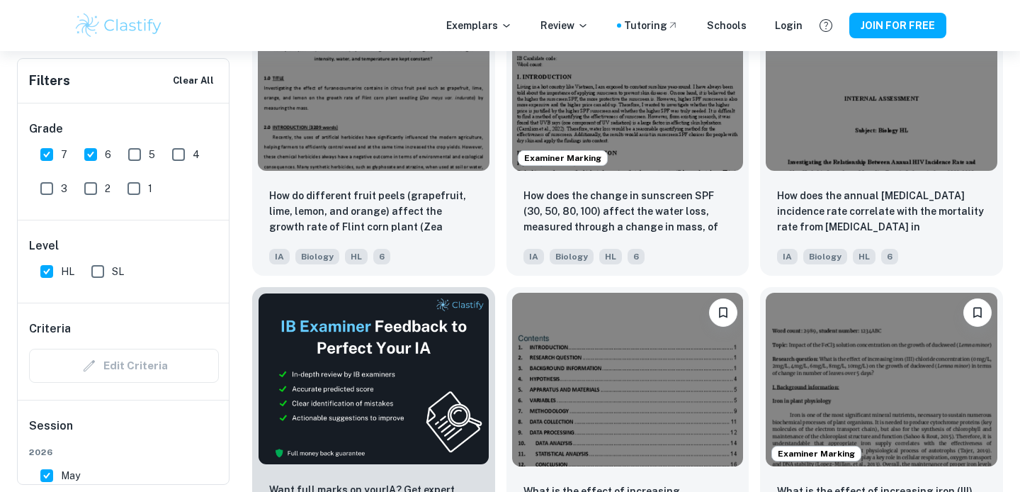
scroll to position [2036, 0]
click at [497, 290] on div "What is the effect of increasing temperature (10°C, 30°C, 50°C, 70°C, and 90°C)…" at bounding box center [622, 423] width 254 height 295
click at [497, 283] on div "What is the effect of increasing temperature (10°C, 30°C, 50°C, 70°C, and 90°C)…" at bounding box center [622, 423] width 254 height 295
click at [501, 285] on div "What is the effect of increasing temperature (10°C, 30°C, 50°C, 70°C, and 90°C)…" at bounding box center [622, 423] width 254 height 295
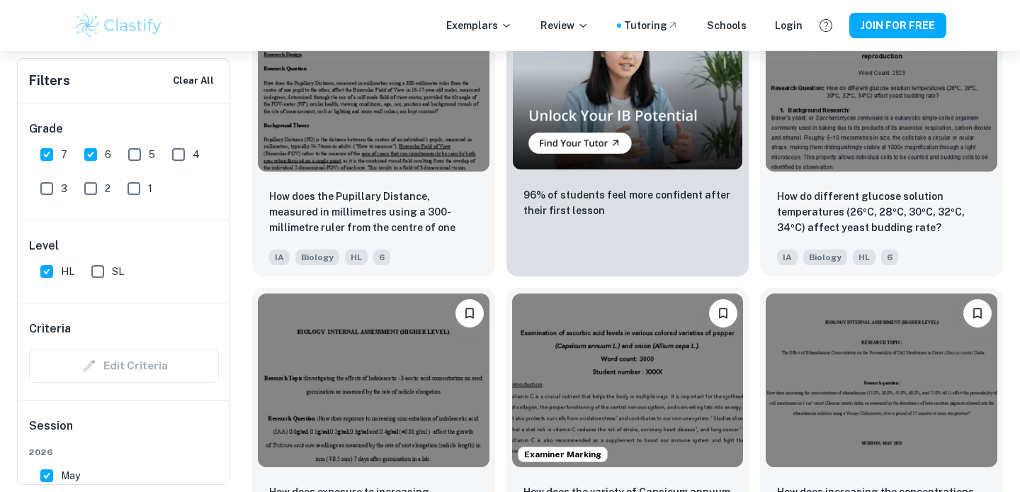
click at [501, 285] on div "Examiner Marking How does the variety of Capsicum annuum L. (green bell pepper,…" at bounding box center [622, 423] width 254 height 295
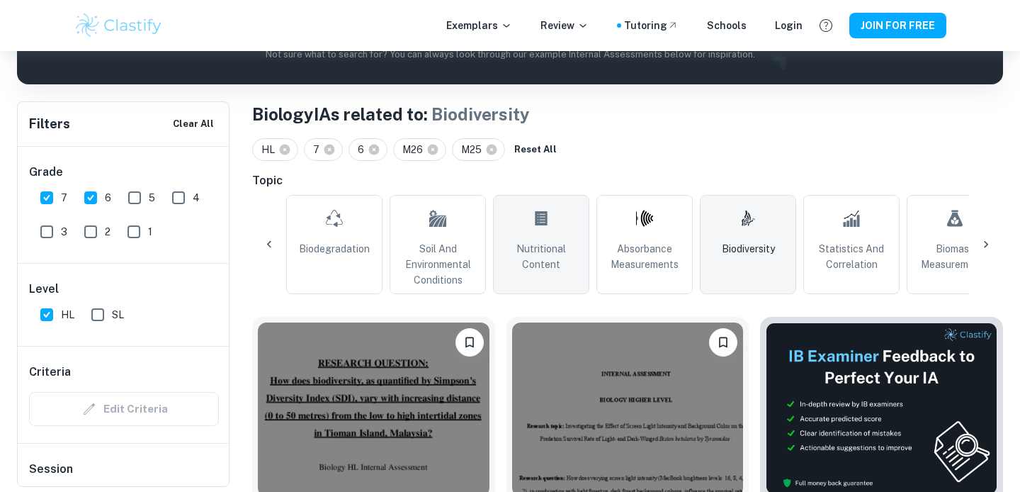
scroll to position [0, 933]
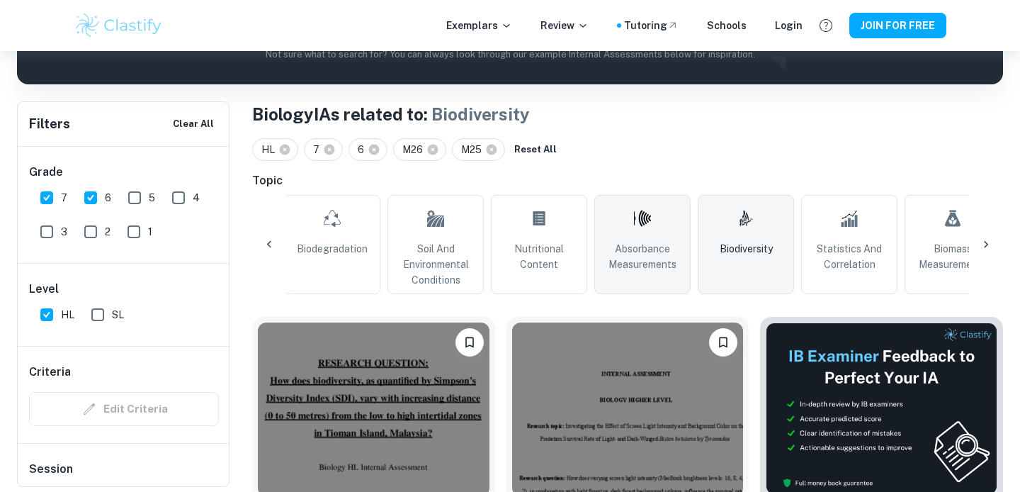
click at [645, 256] on span "Absorbance Measurements" at bounding box center [643, 256] width 84 height 31
type input "Absorbance Measurements"
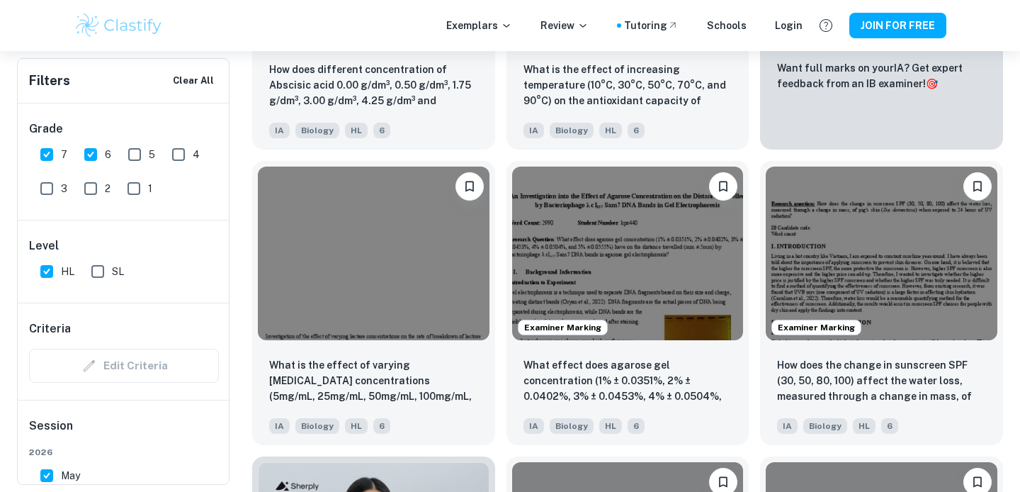
scroll to position [684, 0]
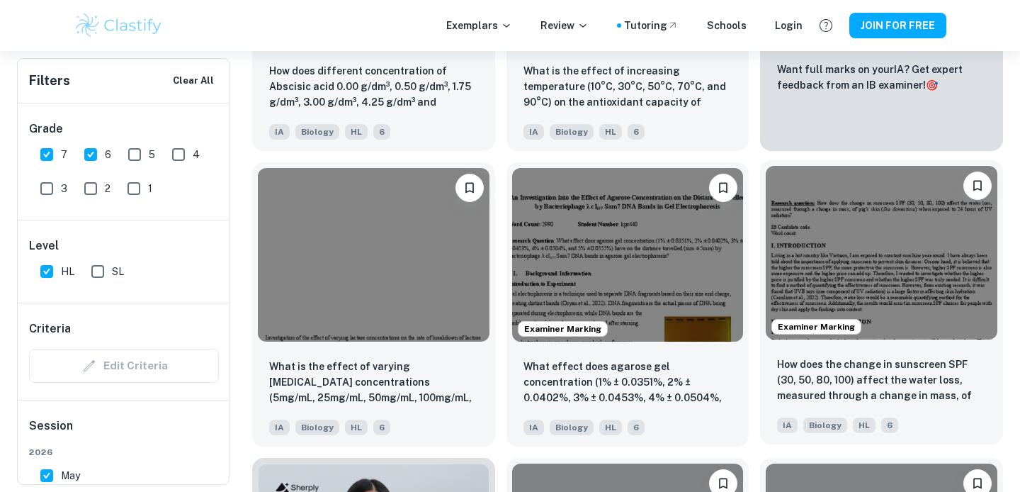
click at [899, 234] on img at bounding box center [882, 253] width 232 height 174
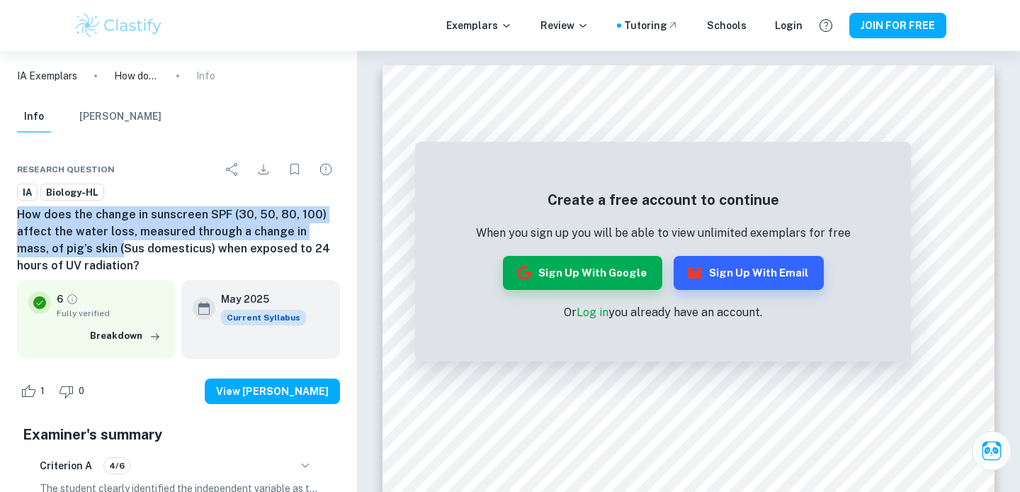
drag, startPoint x: 168, startPoint y: 206, endPoint x: 76, endPoint y: 244, distance: 99.4
click at [76, 244] on h6 "How does the change in sunscreen SPF (30, 50, 80, 100) affect the water loss, m…" at bounding box center [178, 240] width 323 height 68
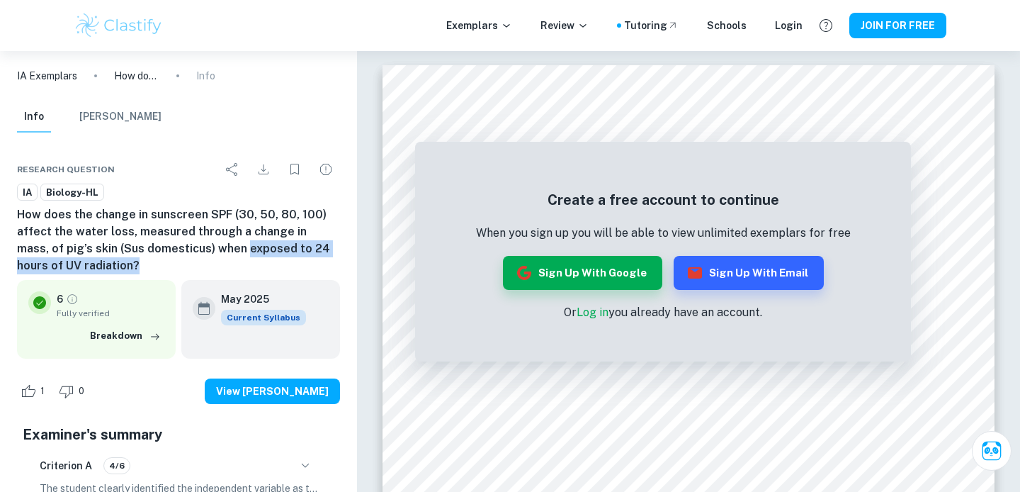
drag, startPoint x: 194, startPoint y: 250, endPoint x: 284, endPoint y: 260, distance: 90.5
click at [284, 260] on h6 "How does the change in sunscreen SPF (30, 50, 80, 100) affect the water loss, m…" at bounding box center [178, 240] width 323 height 68
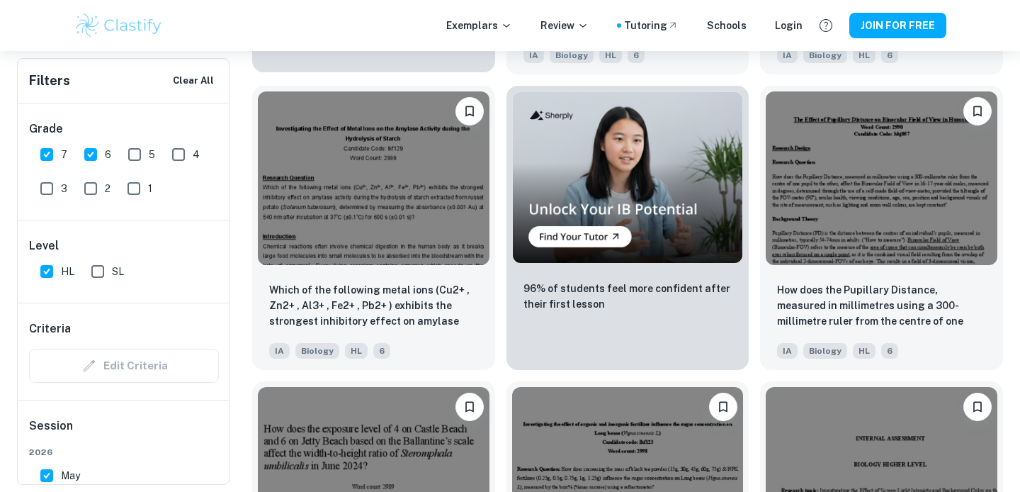
scroll to position [2536, 0]
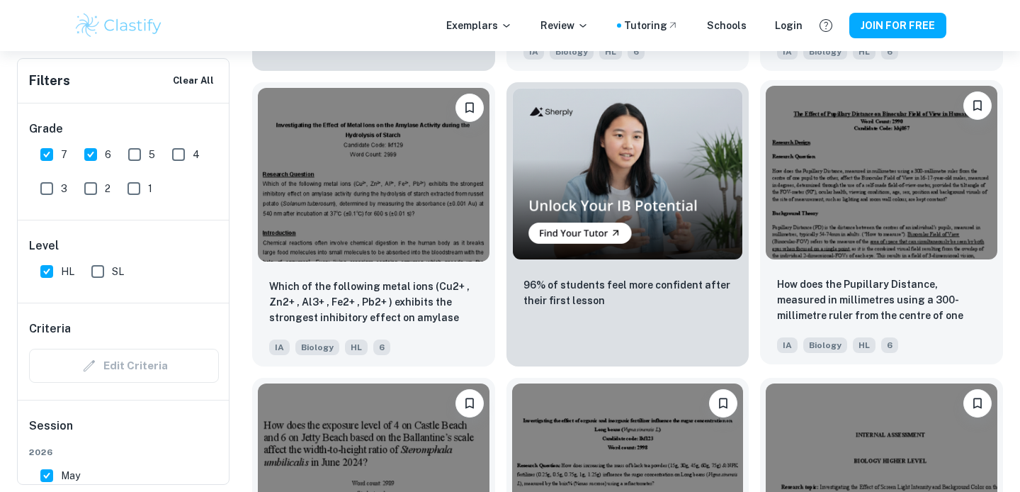
click at [849, 213] on img at bounding box center [882, 173] width 232 height 174
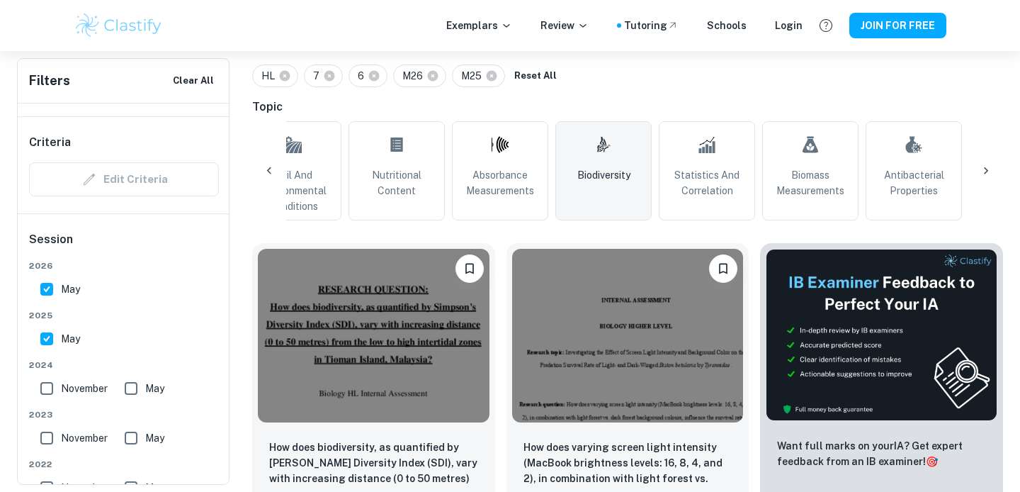
scroll to position [0, 1275]
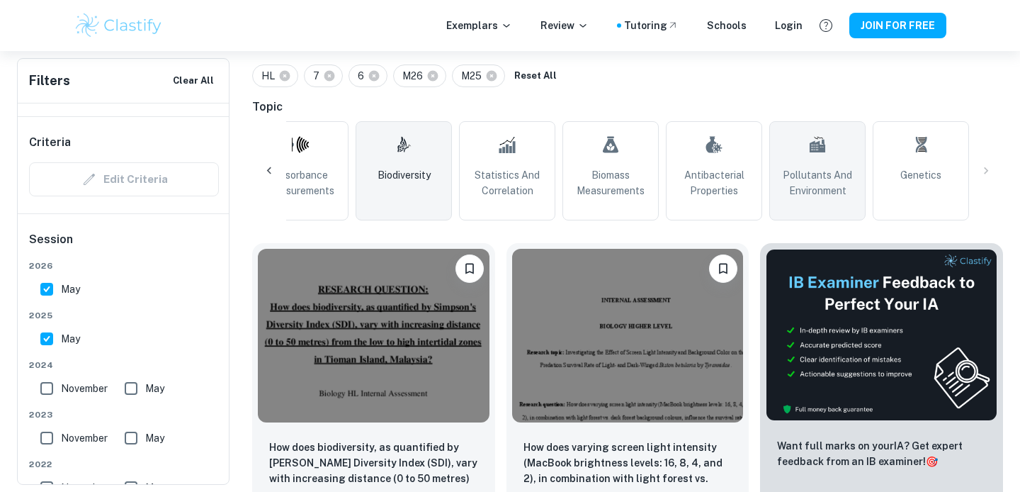
click at [824, 152] on icon at bounding box center [818, 146] width 16 height 13
type input "Pollutants and Environment"
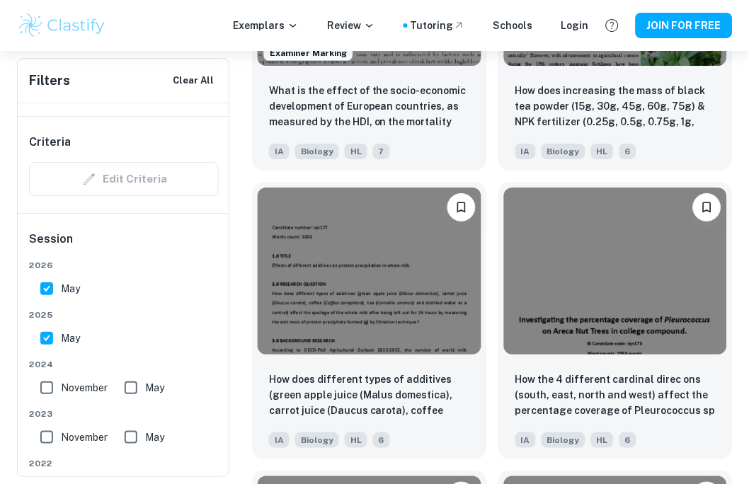
scroll to position [2103, 0]
